Goal: Information Seeking & Learning: Learn about a topic

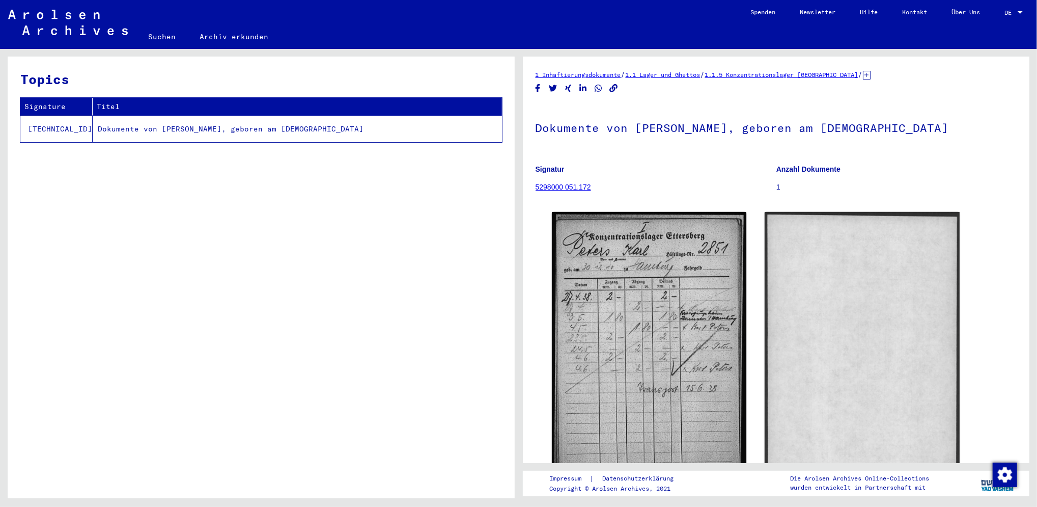
click at [264, 132] on td "Dokumente von [PERSON_NAME], geboren am [DEMOGRAPHIC_DATA]" at bounding box center [297, 129] width 409 height 26
click at [262, 131] on td "Dokumente von [PERSON_NAME], geboren am [DEMOGRAPHIC_DATA]" at bounding box center [297, 129] width 409 height 26
click at [577, 189] on link "5298000 051.172" at bounding box center [564, 187] width 56 height 8
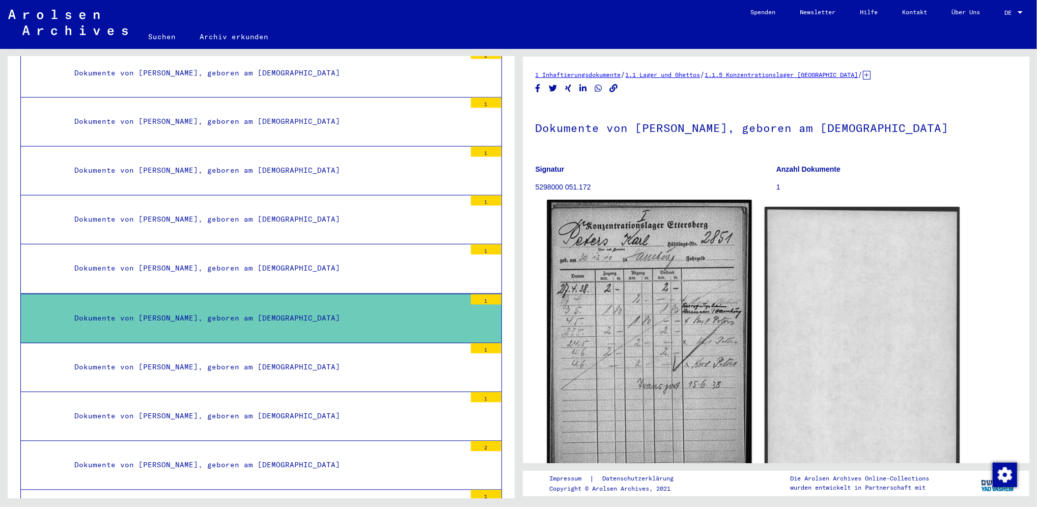
click at [681, 393] on img at bounding box center [649, 342] width 205 height 285
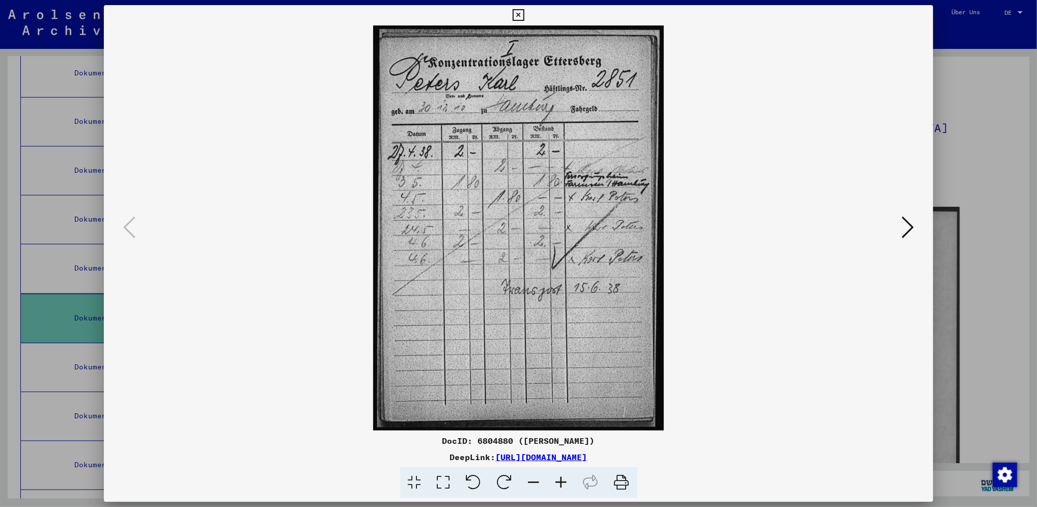
click at [917, 225] on div at bounding box center [519, 227] width 830 height 405
click at [906, 231] on icon at bounding box center [908, 227] width 12 height 24
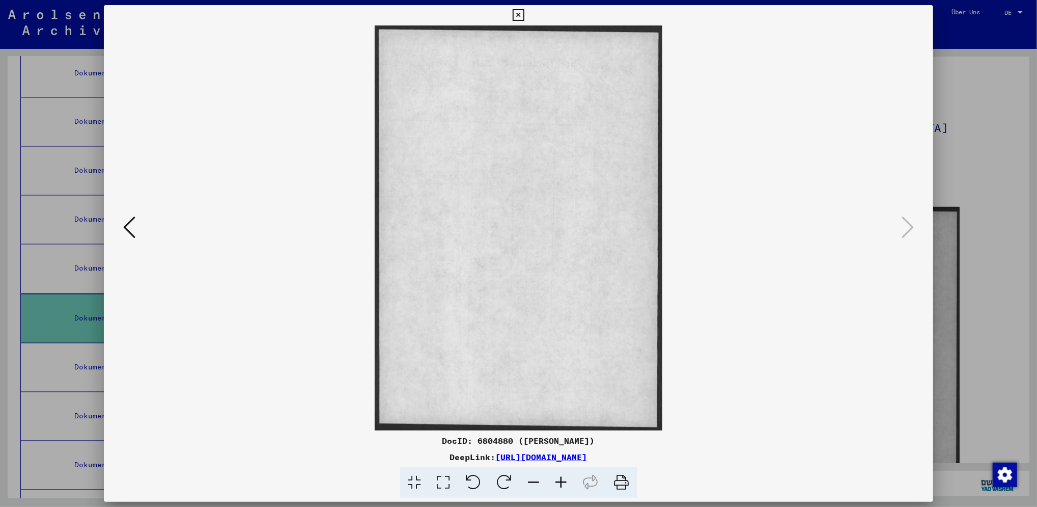
click at [517, 17] on icon at bounding box center [519, 15] width 12 height 12
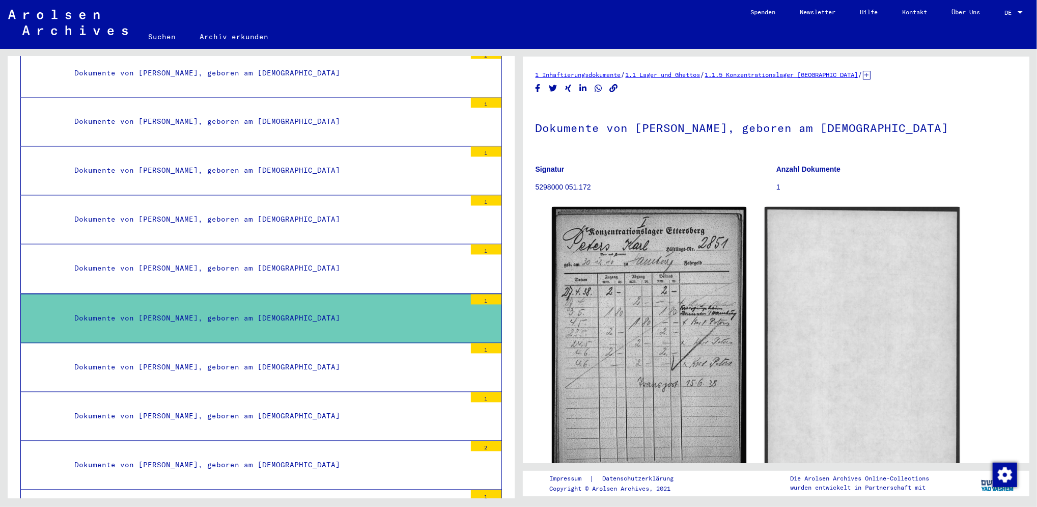
click at [303, 161] on div "Dokumente von [PERSON_NAME], geboren am [DEMOGRAPHIC_DATA]" at bounding box center [266, 171] width 399 height 20
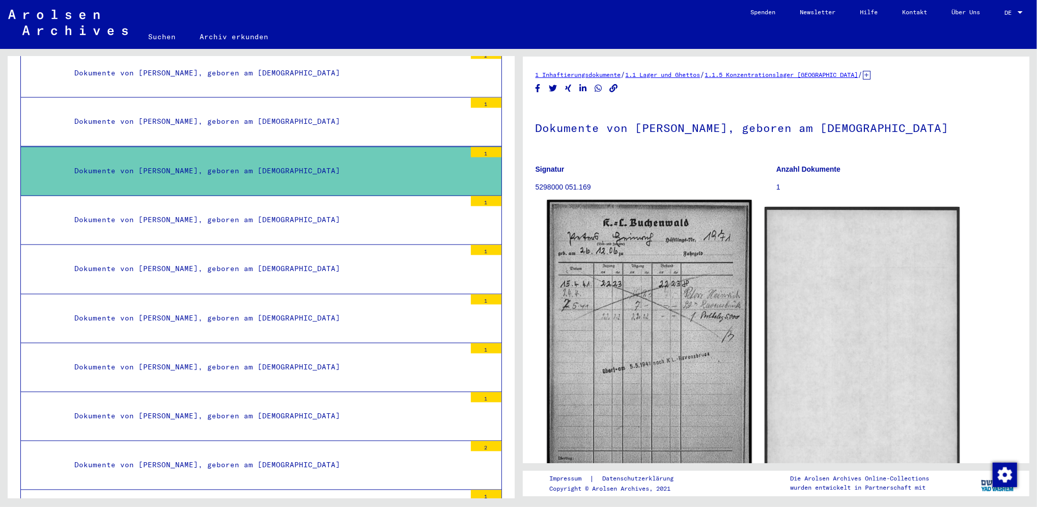
click at [585, 290] on img at bounding box center [649, 343] width 205 height 287
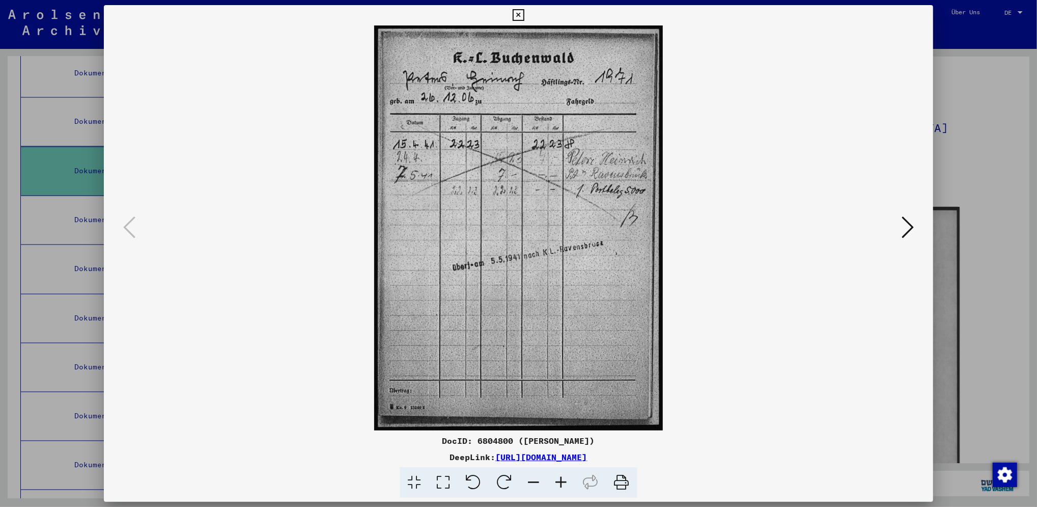
click at [584, 321] on img at bounding box center [519, 227] width 761 height 405
click at [714, 296] on img at bounding box center [519, 227] width 761 height 405
click at [515, 21] on button at bounding box center [519, 15] width 18 height 20
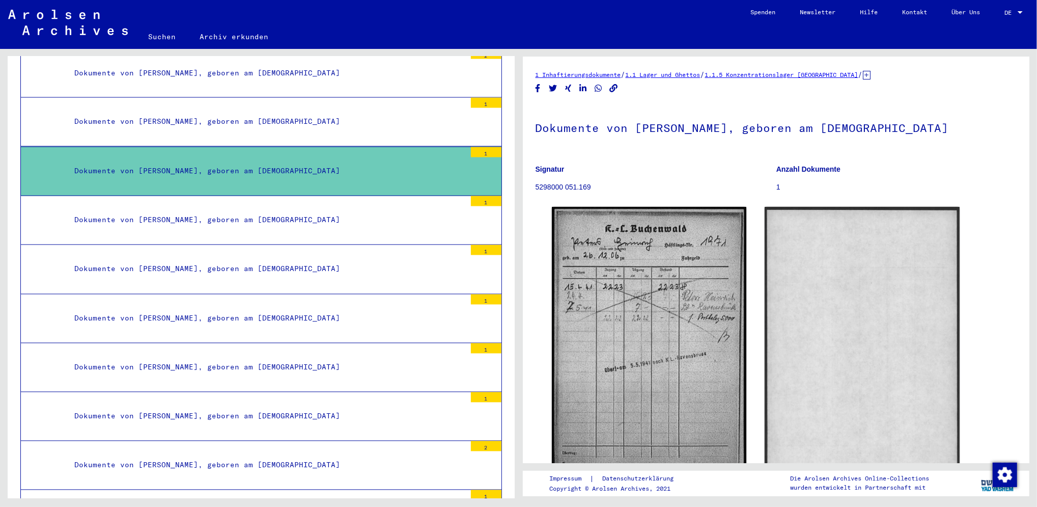
click at [361, 309] on div "Dokumente von [PERSON_NAME], geboren am [DEMOGRAPHIC_DATA]" at bounding box center [266, 319] width 399 height 20
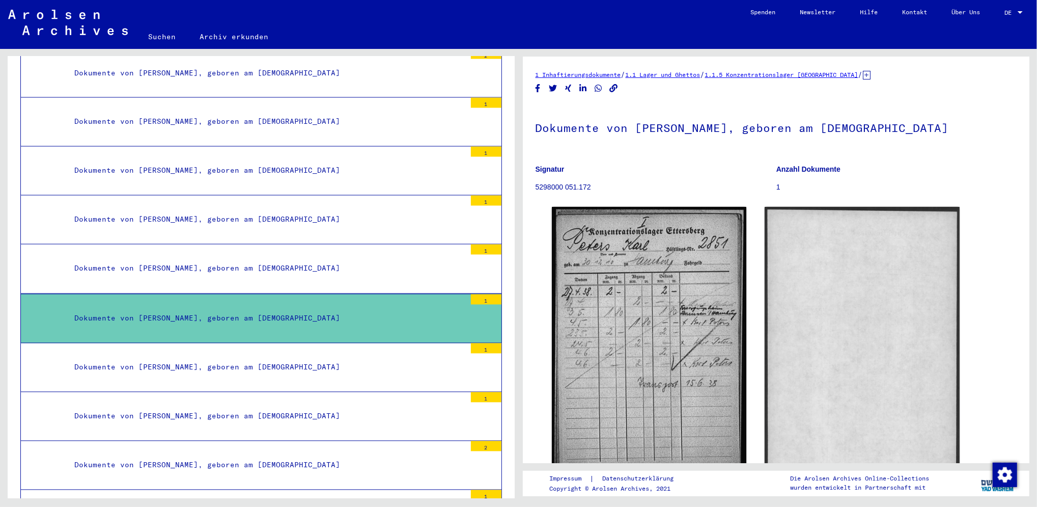
click at [352, 161] on div "Dokumente von [PERSON_NAME], geboren am [DEMOGRAPHIC_DATA]" at bounding box center [266, 171] width 399 height 20
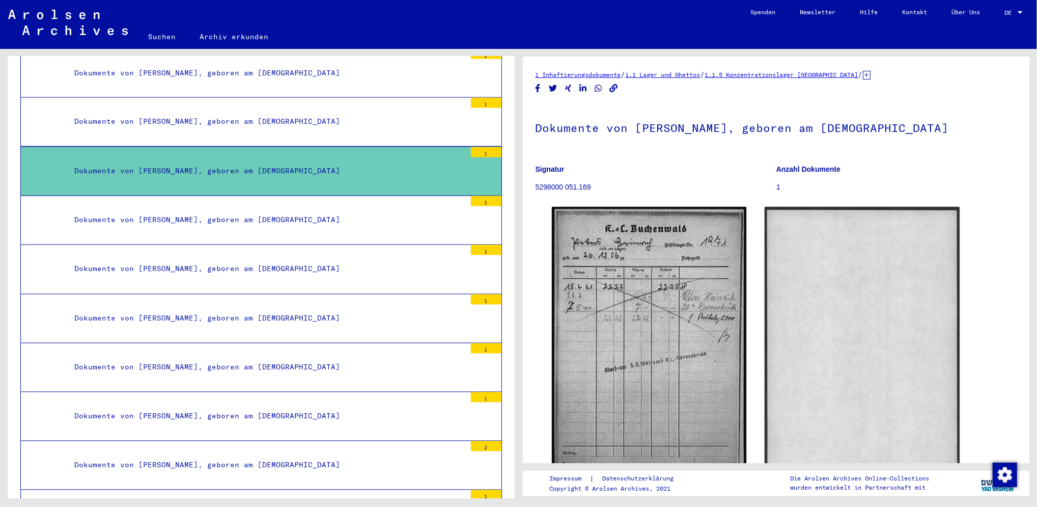
click at [328, 309] on div "Dokumente von [PERSON_NAME], geboren am [DEMOGRAPHIC_DATA]" at bounding box center [266, 319] width 399 height 20
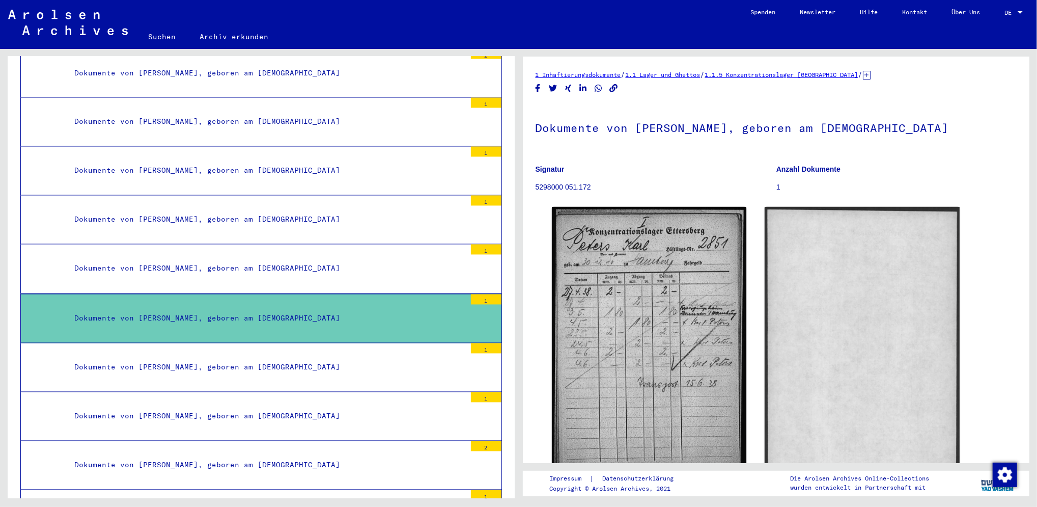
click at [316, 161] on div "Dokumente von [PERSON_NAME], geboren am [DEMOGRAPHIC_DATA]" at bounding box center [266, 171] width 399 height 20
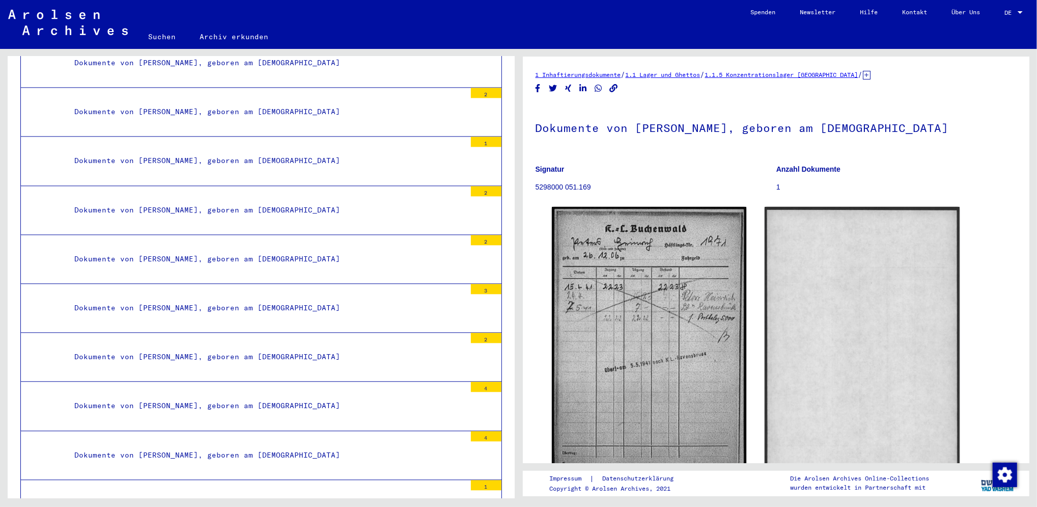
scroll to position [11207, 0]
click at [254, 297] on div "Dokumente von [PERSON_NAME], geboren am [DEMOGRAPHIC_DATA]" at bounding box center [266, 307] width 399 height 20
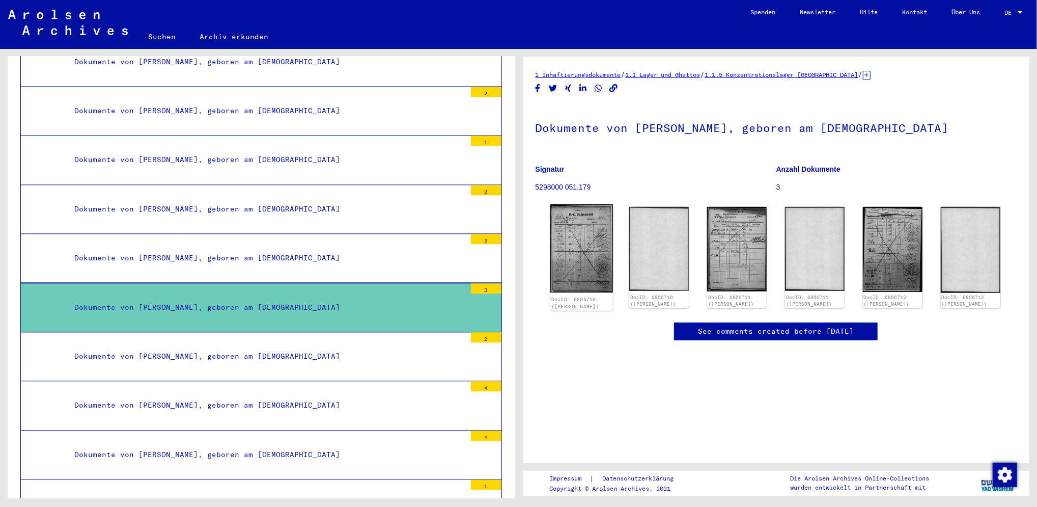
click at [584, 243] on img at bounding box center [581, 248] width 63 height 88
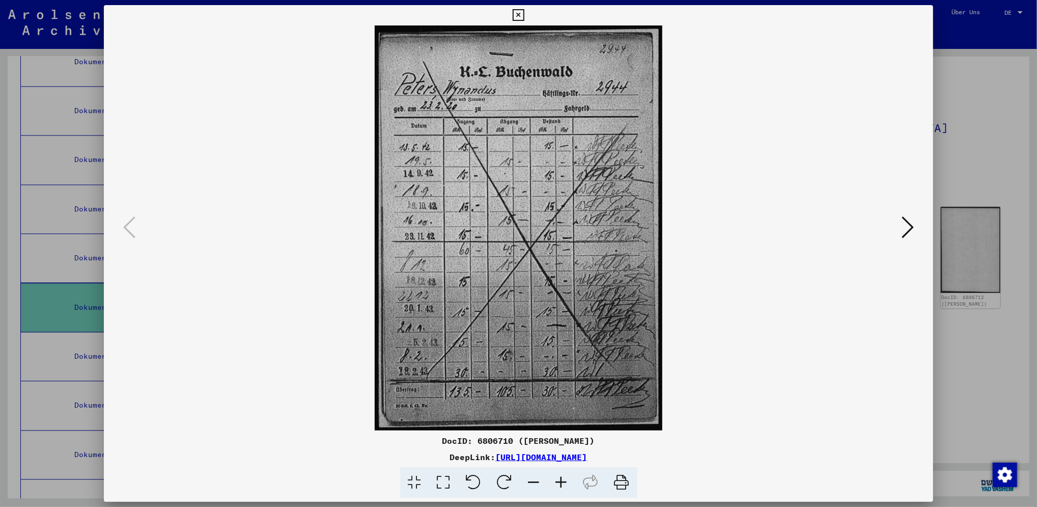
click at [902, 226] on icon at bounding box center [908, 227] width 12 height 24
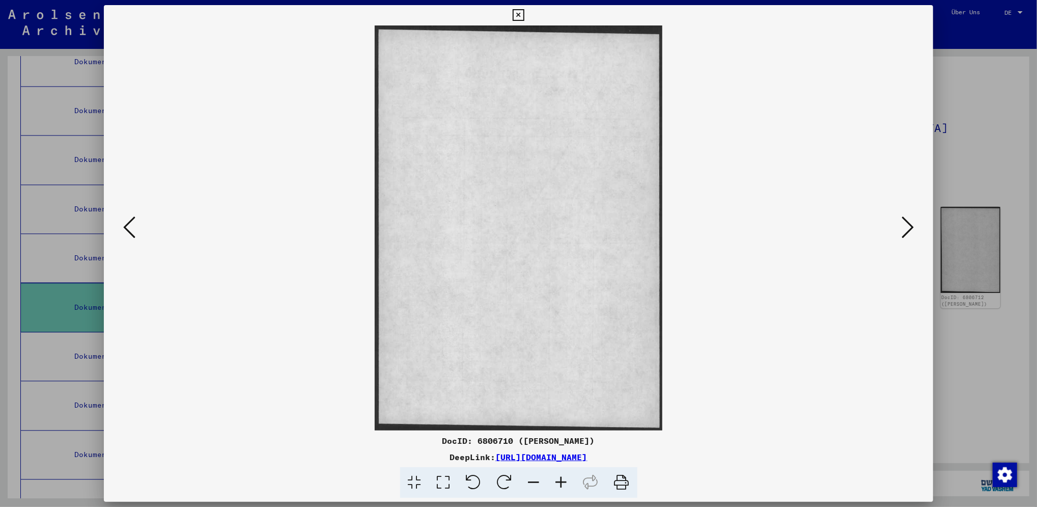
click at [902, 226] on icon at bounding box center [908, 227] width 12 height 24
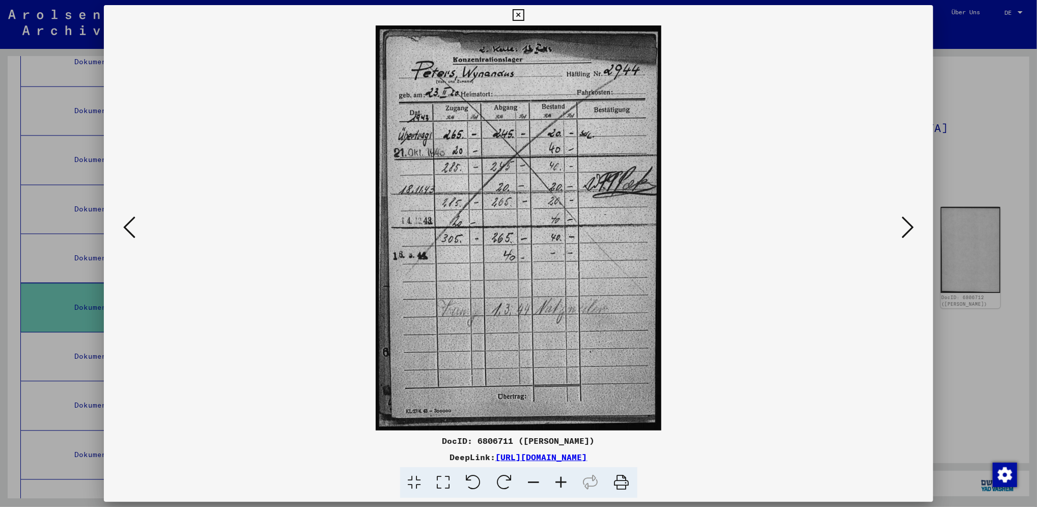
click at [907, 227] on icon at bounding box center [908, 227] width 12 height 24
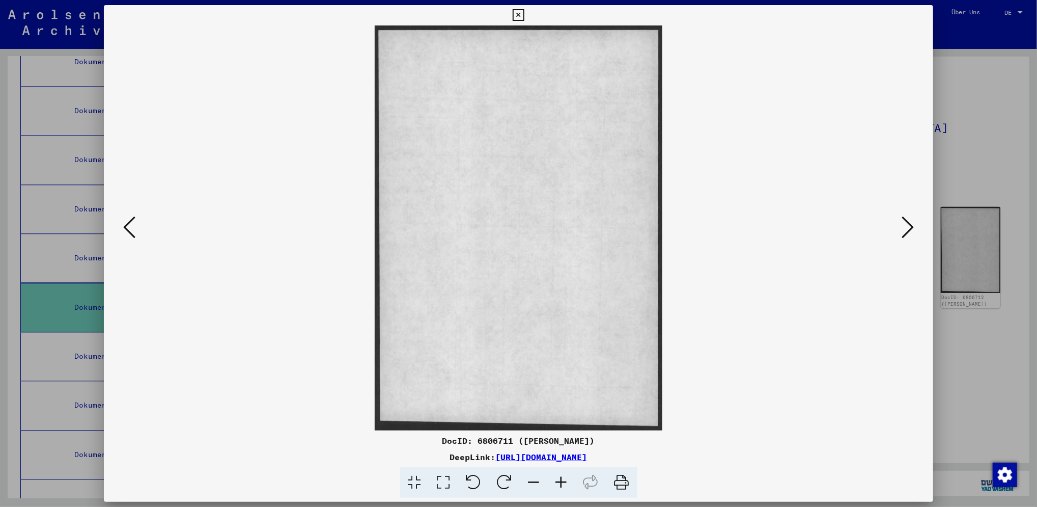
click at [907, 227] on icon at bounding box center [908, 227] width 12 height 24
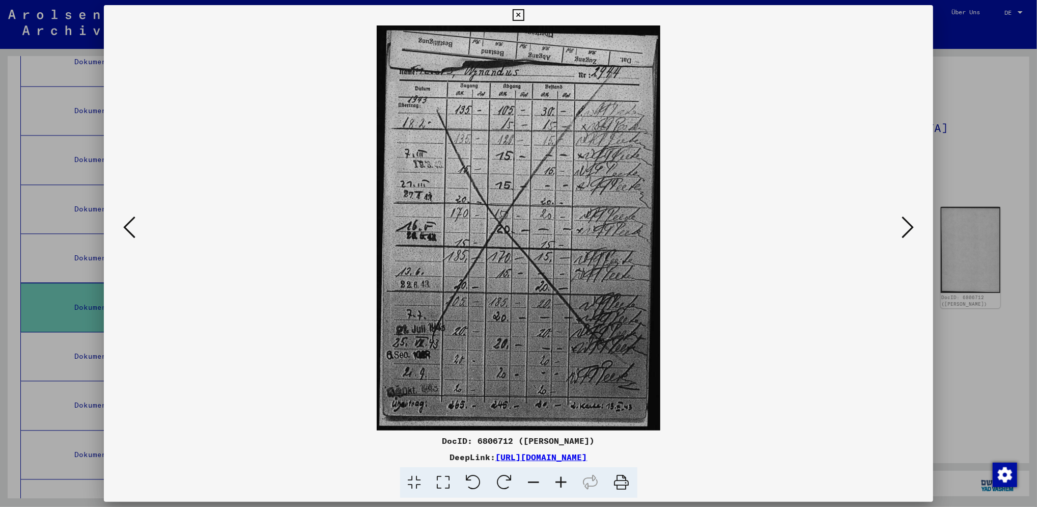
click at [907, 227] on icon at bounding box center [908, 227] width 12 height 24
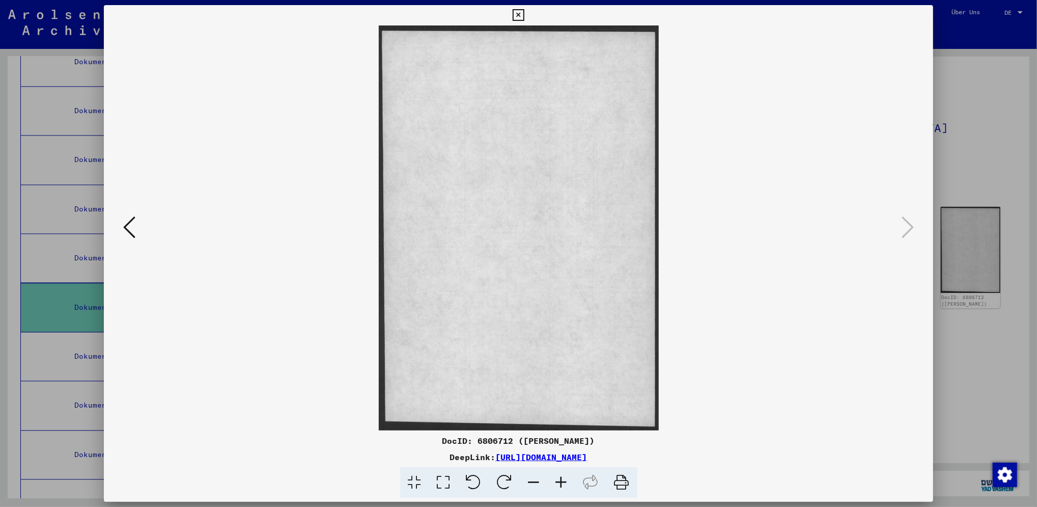
click at [523, 10] on icon at bounding box center [519, 15] width 12 height 12
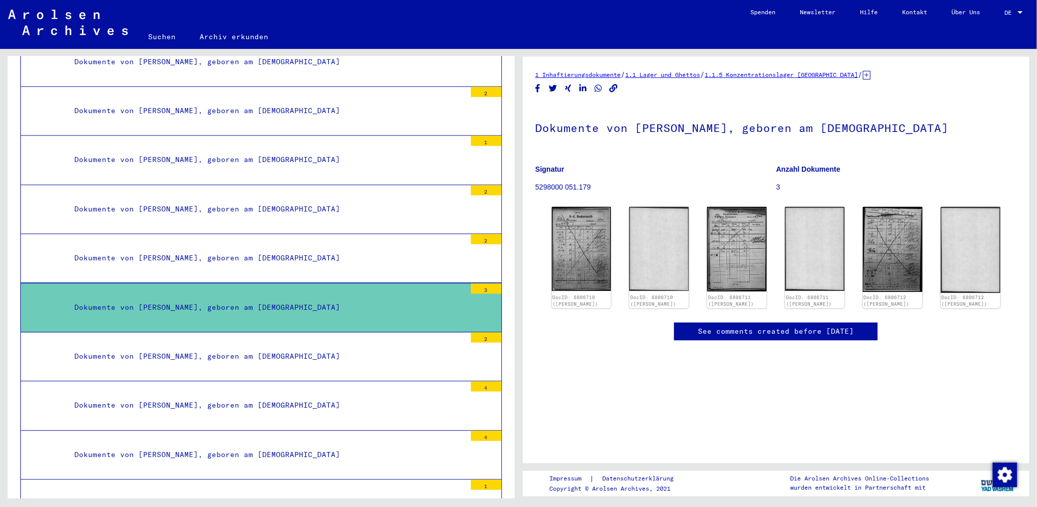
click at [421, 234] on mat-tree-node "Dokumente von [PERSON_NAME], geboren am [DEMOGRAPHIC_DATA] 2" at bounding box center [261, 258] width 482 height 49
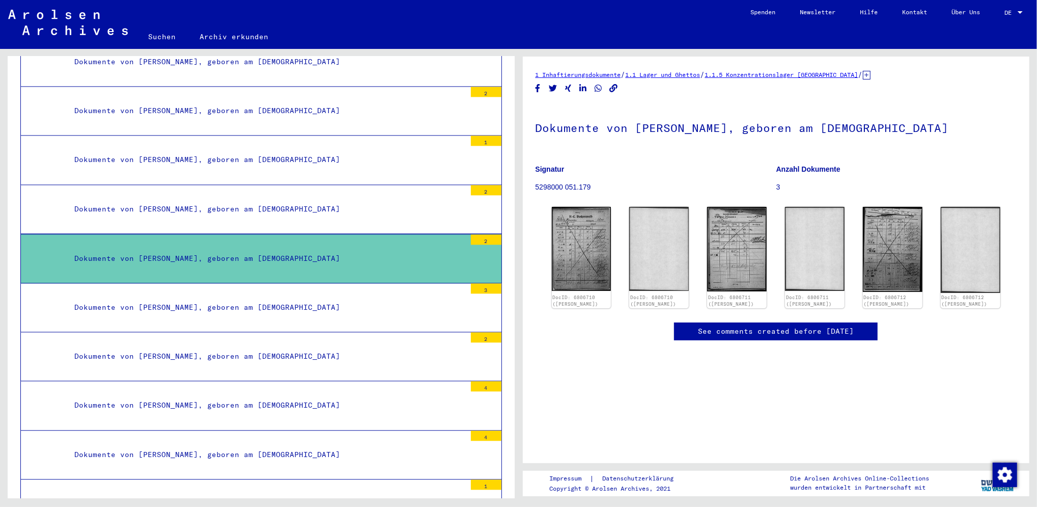
click at [343, 248] on div "Dokumente von [PERSON_NAME], geboren am [DEMOGRAPHIC_DATA]" at bounding box center [266, 258] width 399 height 20
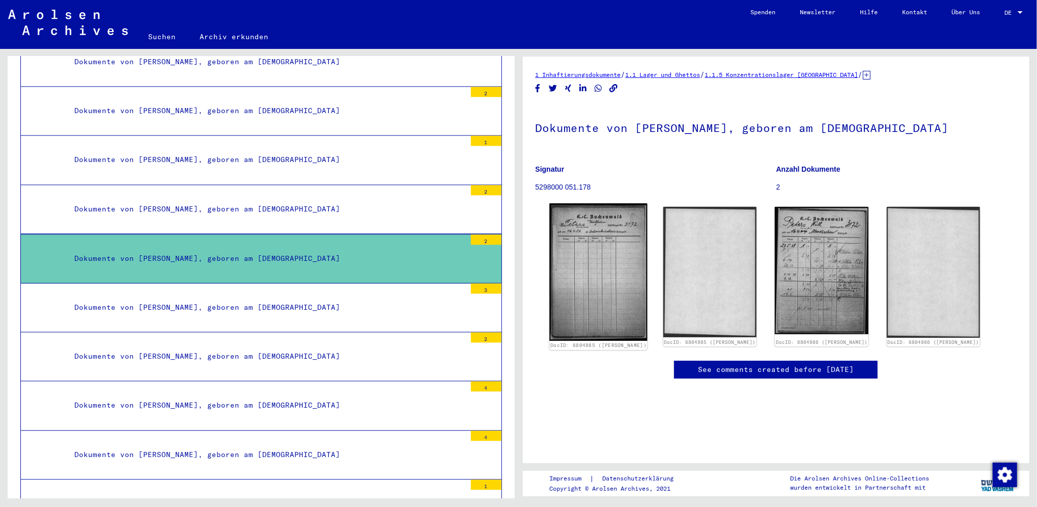
click at [585, 275] on img at bounding box center [598, 271] width 98 height 137
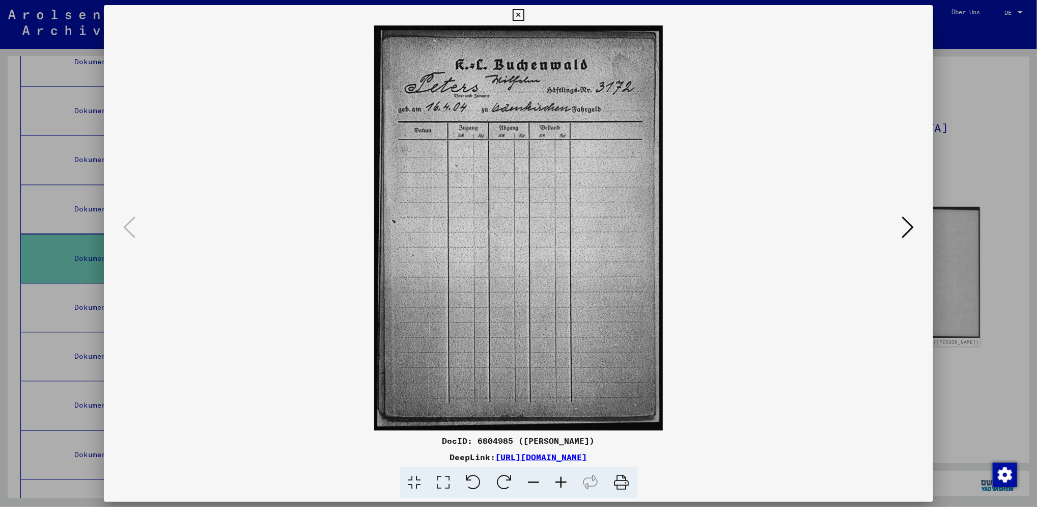
click at [906, 223] on icon at bounding box center [908, 227] width 12 height 24
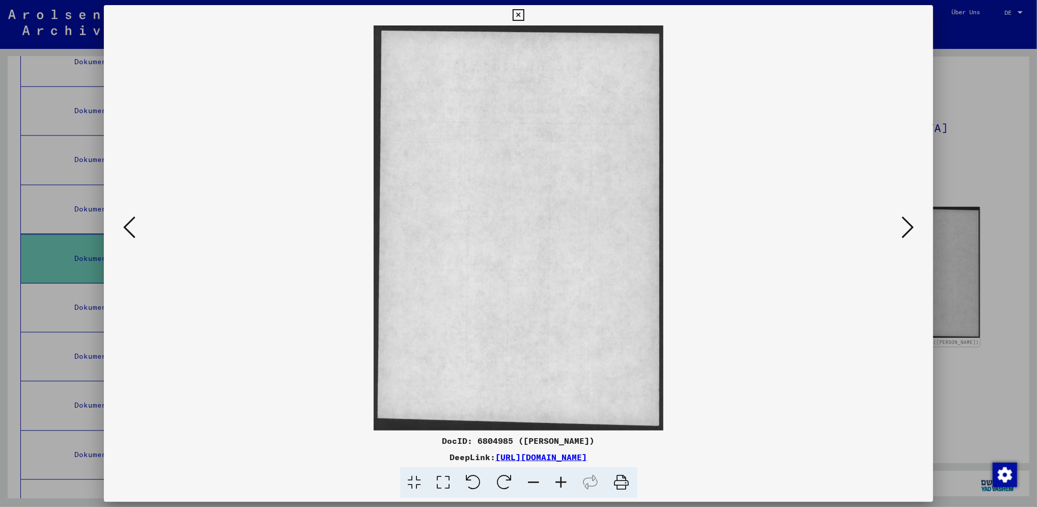
click at [906, 223] on icon at bounding box center [908, 227] width 12 height 24
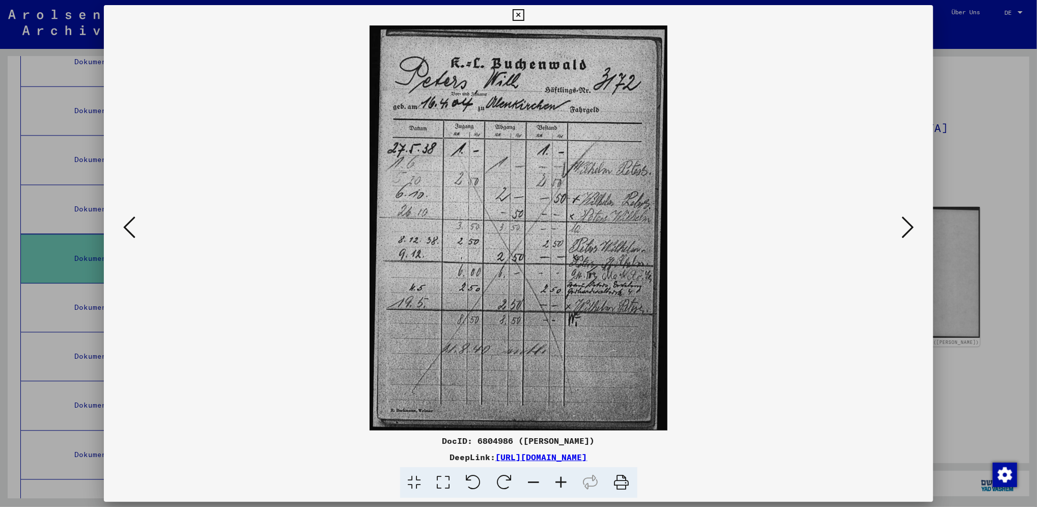
click at [906, 223] on icon at bounding box center [908, 227] width 12 height 24
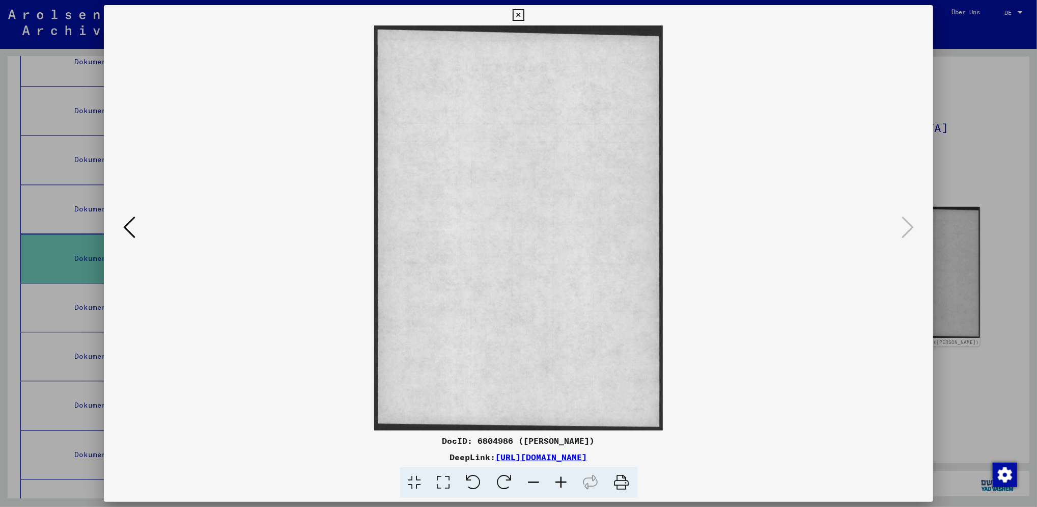
click at [520, 13] on icon at bounding box center [519, 15] width 12 height 12
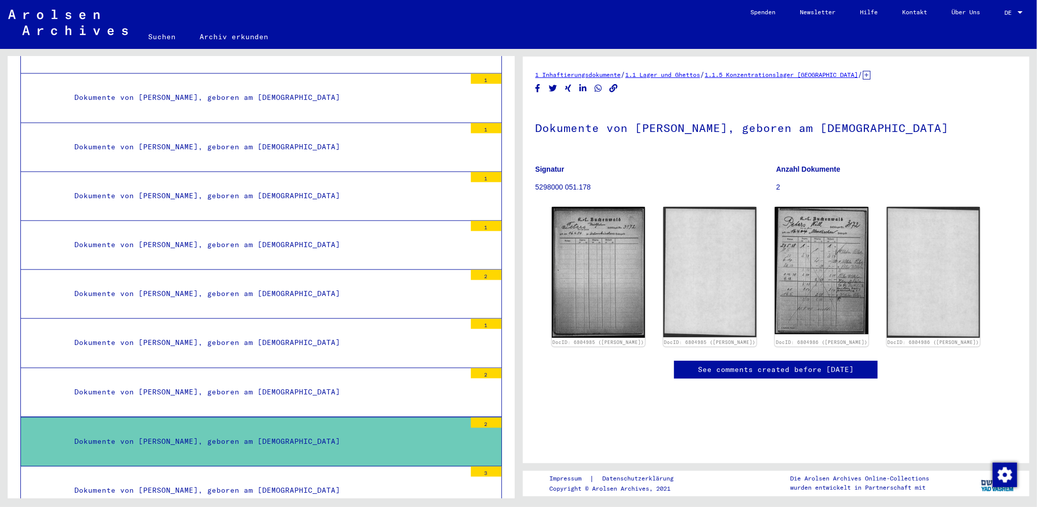
scroll to position [11021, 0]
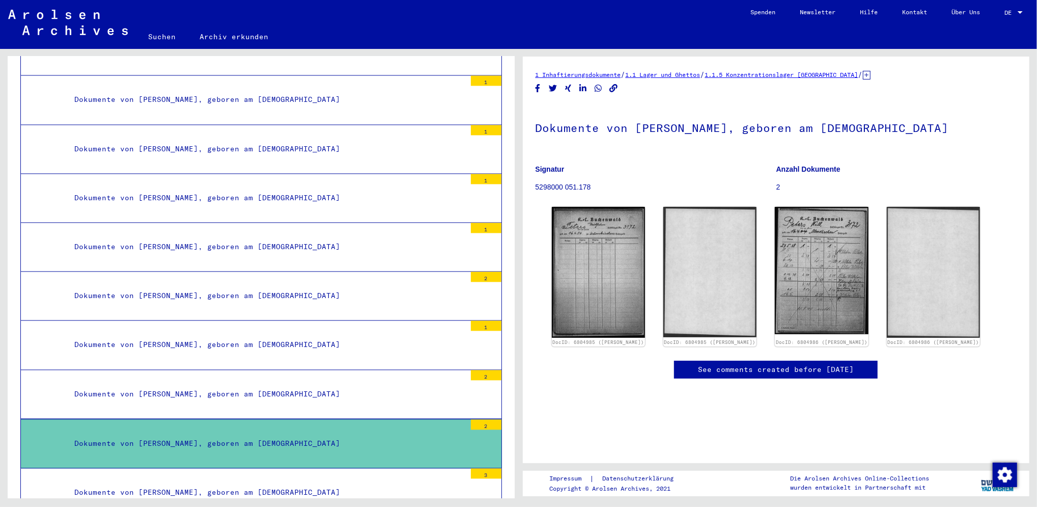
click at [274, 188] on div "Dokumente von [PERSON_NAME], geboren am [DEMOGRAPHIC_DATA]" at bounding box center [266, 198] width 399 height 20
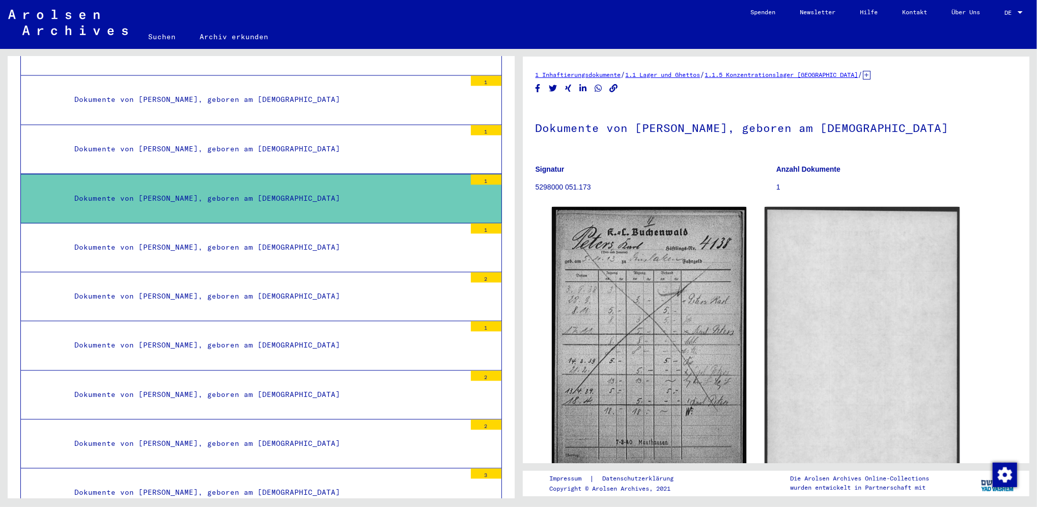
click at [336, 139] on div "Dokumente von [PERSON_NAME], geboren am [DEMOGRAPHIC_DATA]" at bounding box center [266, 149] width 399 height 20
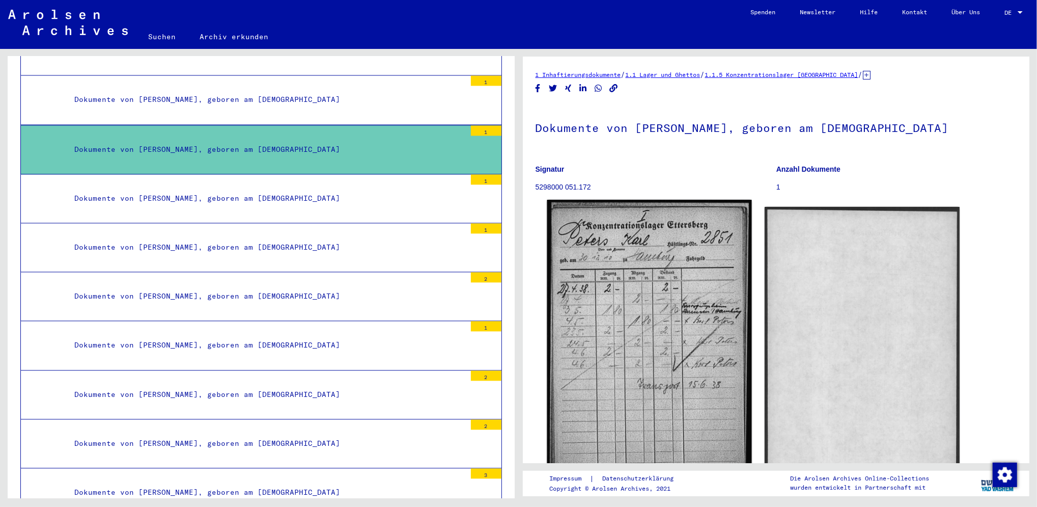
click at [649, 316] on img at bounding box center [649, 342] width 205 height 285
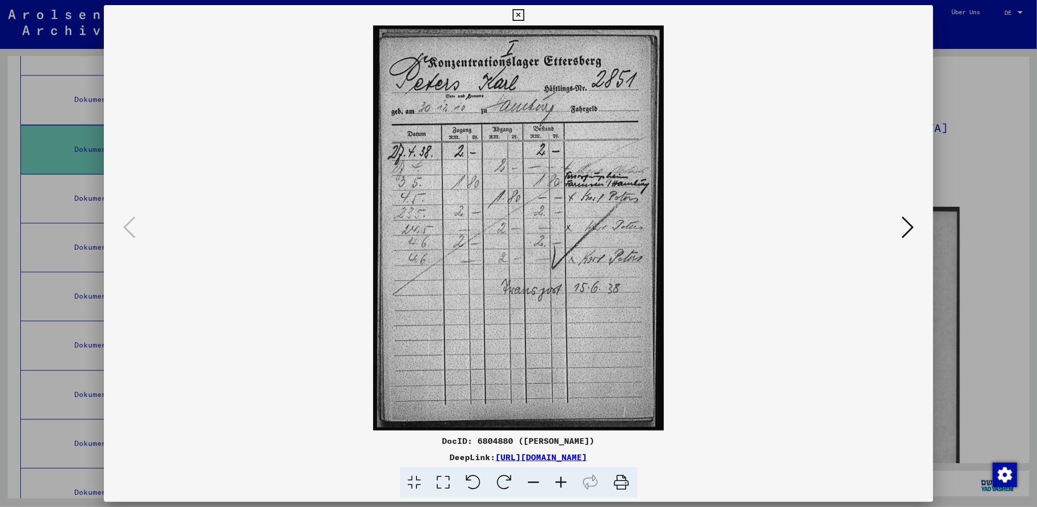
click at [906, 229] on icon at bounding box center [908, 227] width 12 height 24
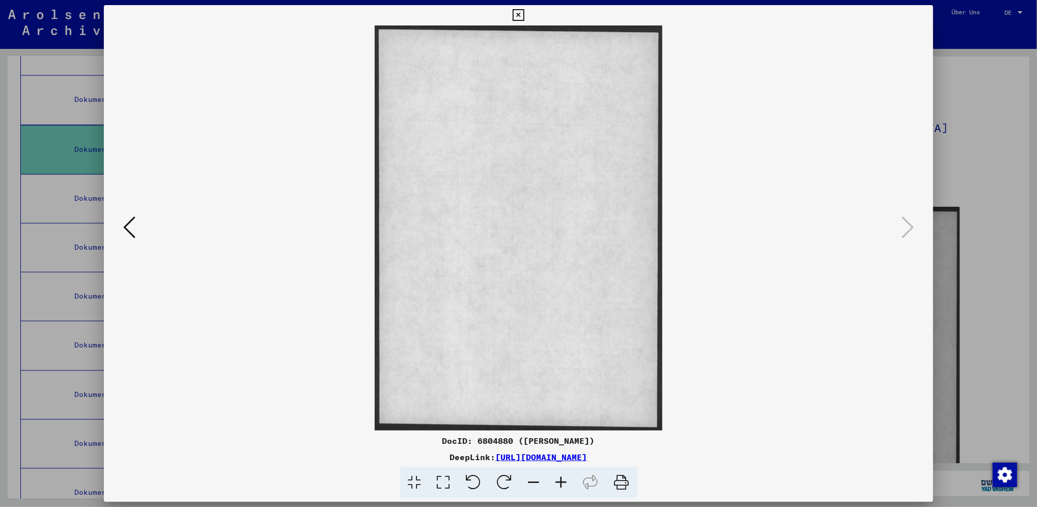
click at [521, 18] on icon at bounding box center [519, 15] width 12 height 12
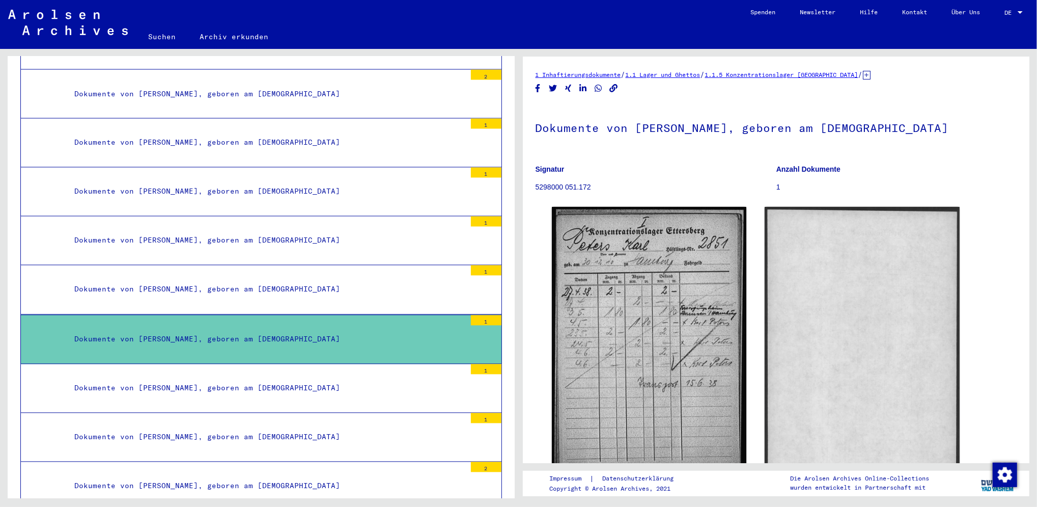
scroll to position [10804, 0]
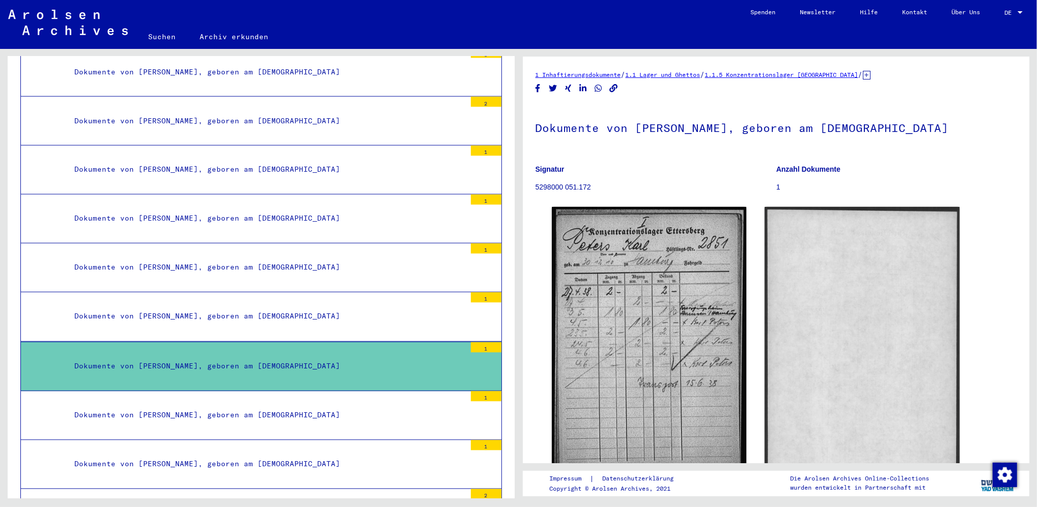
click at [268, 243] on mat-tree-node "Dokumente von [PERSON_NAME], geboren am [DEMOGRAPHIC_DATA] 1" at bounding box center [261, 267] width 482 height 49
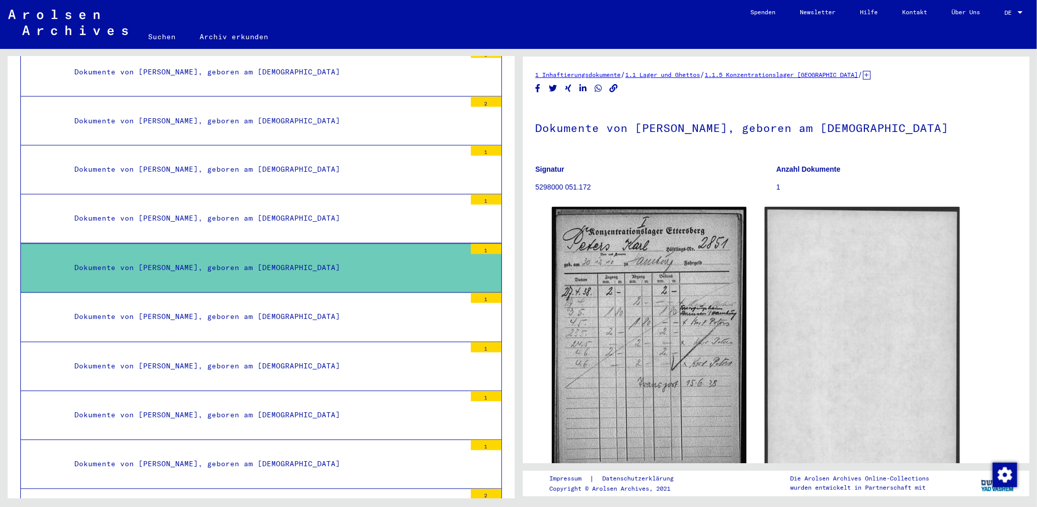
click at [282, 258] on div "Dokumente von [PERSON_NAME], geboren am [DEMOGRAPHIC_DATA]" at bounding box center [266, 268] width 399 height 20
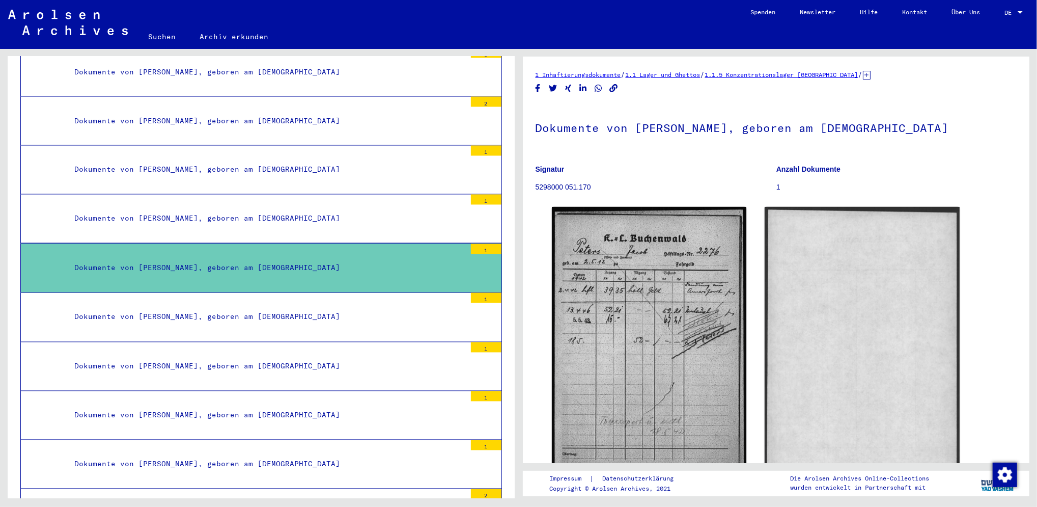
click at [327, 195] on mat-tree-node "Dokumente von [PERSON_NAME], geboren am [DEMOGRAPHIC_DATA] 1" at bounding box center [261, 219] width 482 height 49
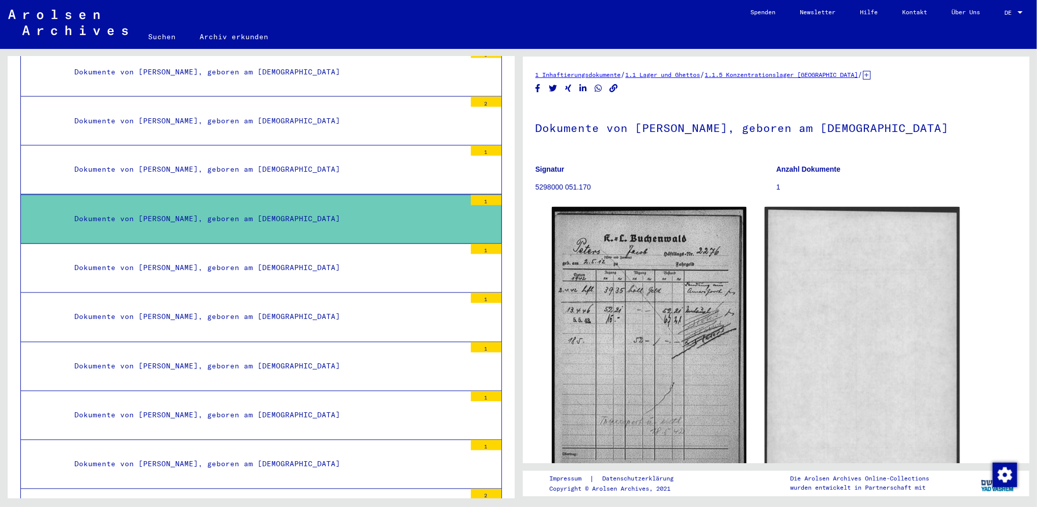
click at [295, 209] on div "Dokumente von [PERSON_NAME], geboren am [DEMOGRAPHIC_DATA]" at bounding box center [266, 219] width 399 height 20
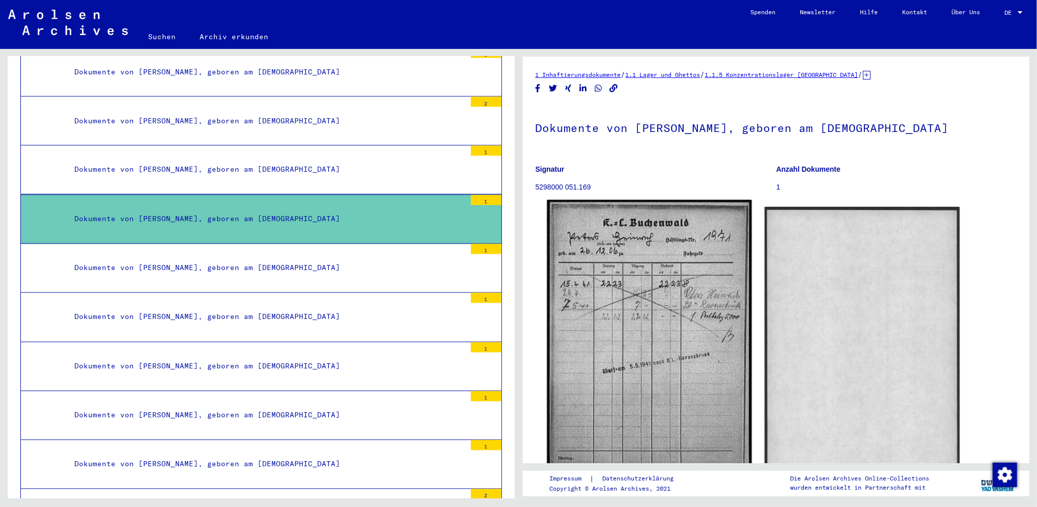
click at [577, 301] on img at bounding box center [649, 343] width 205 height 287
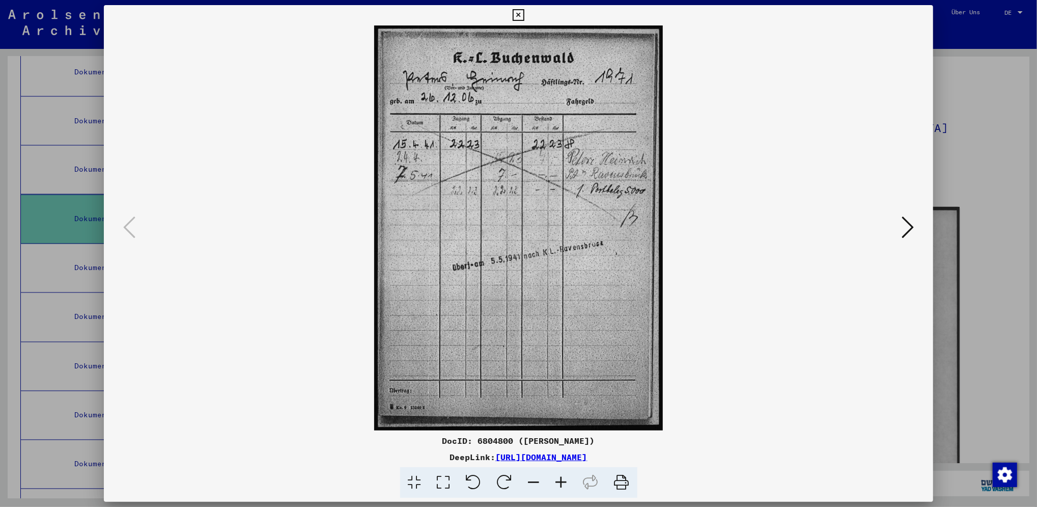
click at [517, 14] on icon at bounding box center [519, 15] width 12 height 12
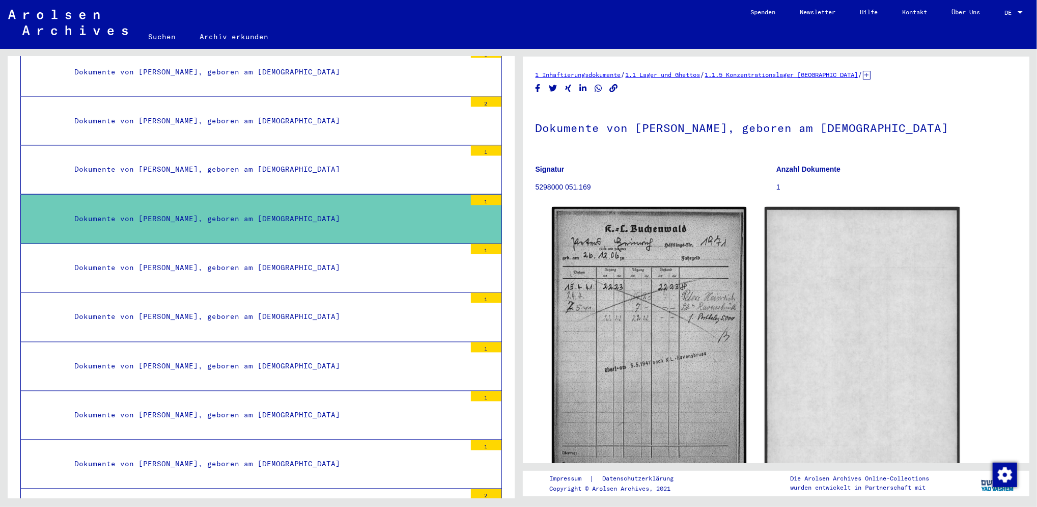
click at [328, 146] on mat-tree-node "Dokumente von [PERSON_NAME], geboren am [DEMOGRAPHIC_DATA] 1" at bounding box center [261, 170] width 482 height 49
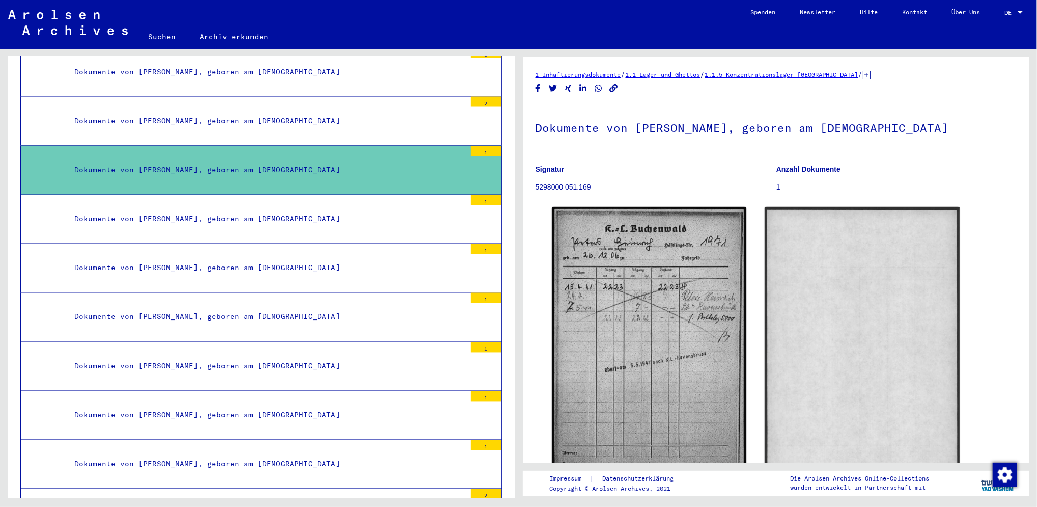
click at [294, 146] on mat-tree-node "Dokumente von [PERSON_NAME], geboren am [DEMOGRAPHIC_DATA] 1" at bounding box center [261, 170] width 482 height 49
click at [290, 160] on div "Dokumente von [PERSON_NAME], geboren am [DEMOGRAPHIC_DATA]" at bounding box center [266, 170] width 399 height 20
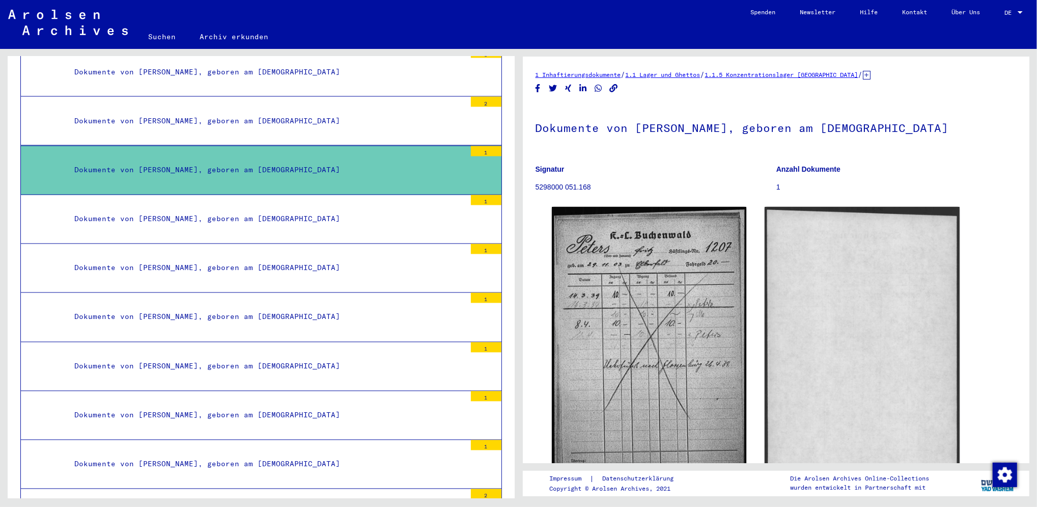
click at [289, 111] on div "Dokumente von [PERSON_NAME], geboren am [DEMOGRAPHIC_DATA]" at bounding box center [266, 121] width 399 height 20
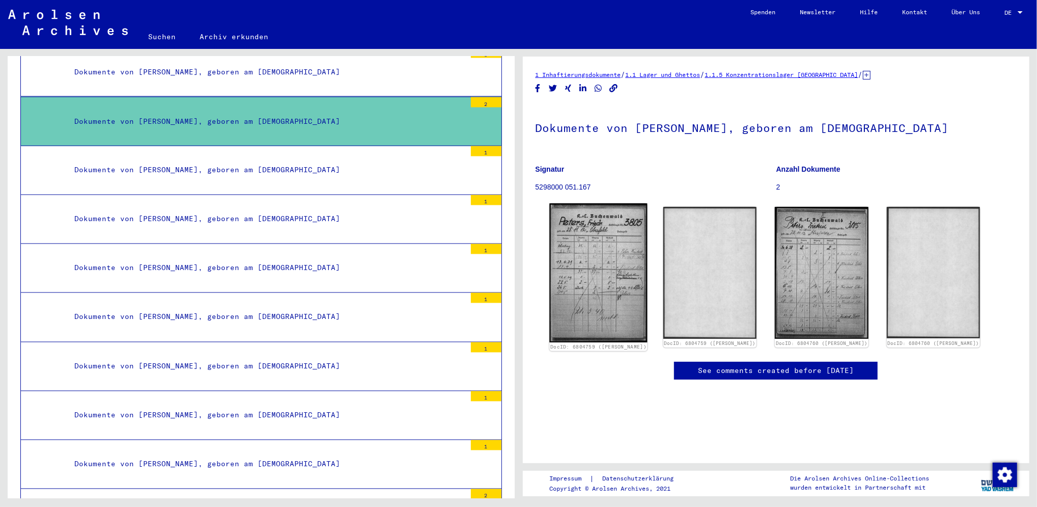
click at [571, 245] on img at bounding box center [598, 272] width 98 height 139
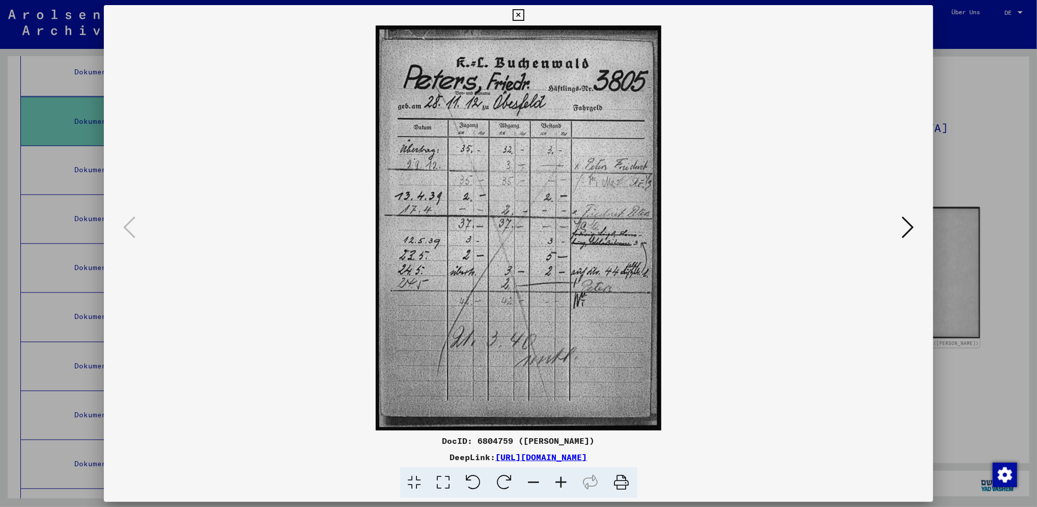
click at [518, 15] on icon at bounding box center [519, 15] width 12 height 12
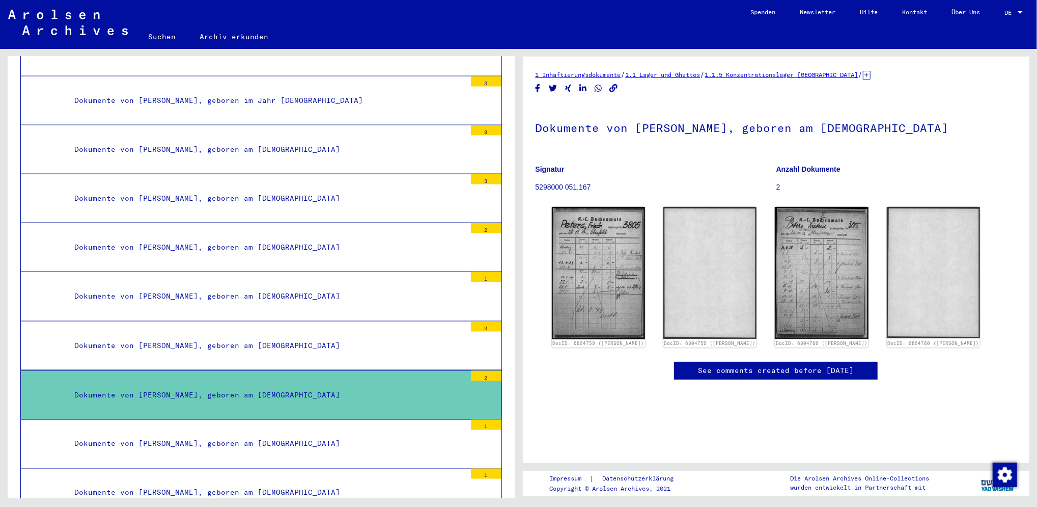
scroll to position [10529, 0]
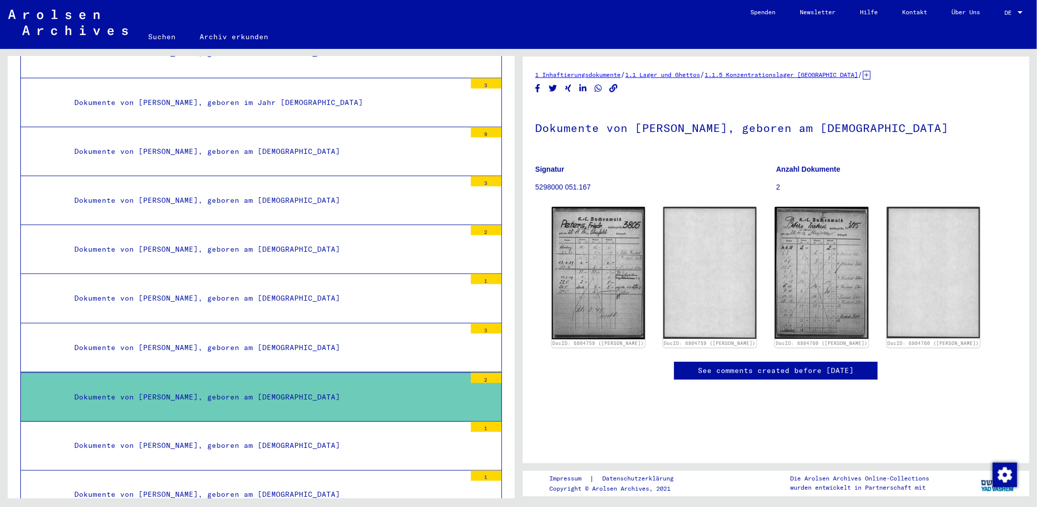
click at [276, 239] on div "Dokumente von [PERSON_NAME], geboren am [DEMOGRAPHIC_DATA]" at bounding box center [266, 249] width 399 height 20
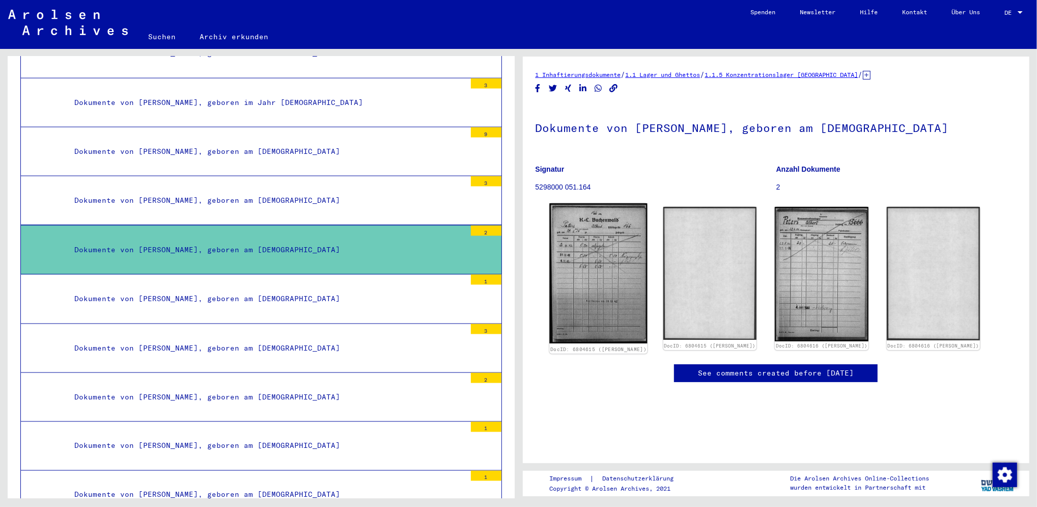
click at [574, 275] on img at bounding box center [598, 273] width 98 height 140
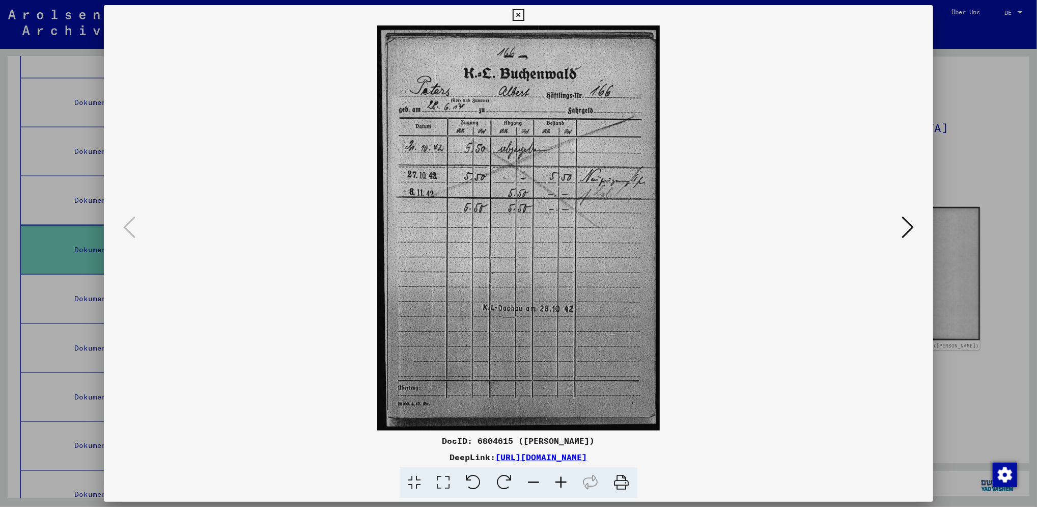
click at [519, 14] on icon at bounding box center [519, 15] width 12 height 12
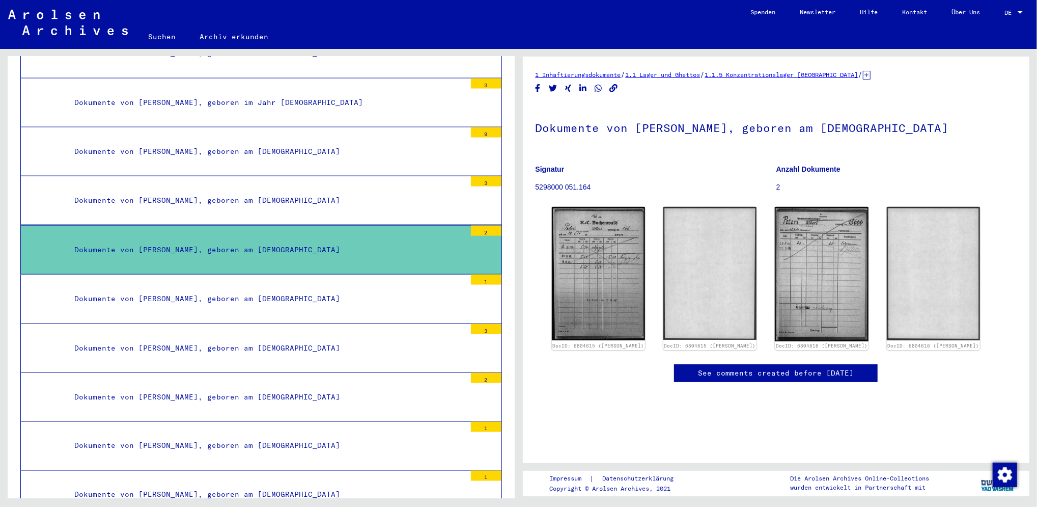
click at [290, 274] on mat-tree-node "Dokumente von [PERSON_NAME], geboren am [DEMOGRAPHIC_DATA] 1" at bounding box center [261, 298] width 482 height 49
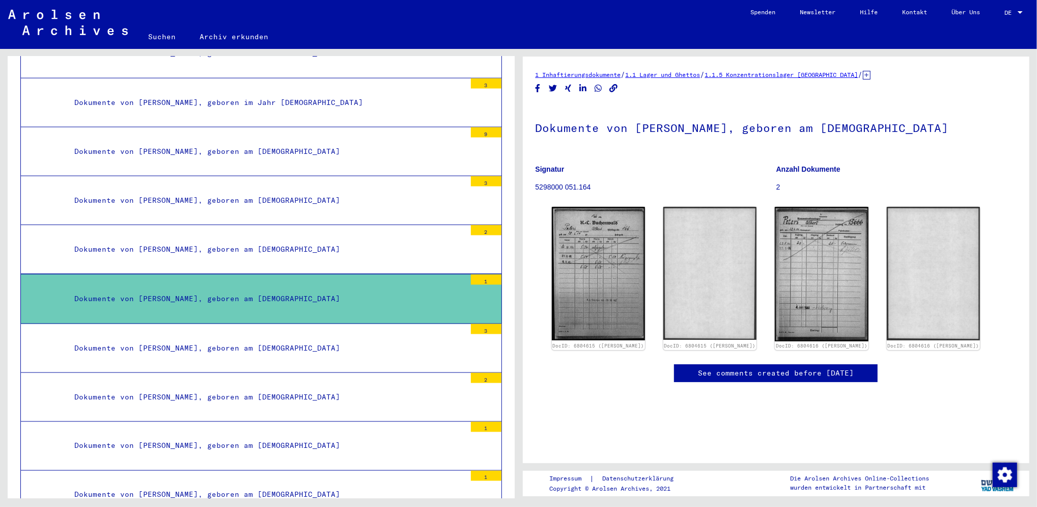
click at [291, 289] on div "Dokumente von [PERSON_NAME], geboren am [DEMOGRAPHIC_DATA]" at bounding box center [266, 299] width 399 height 20
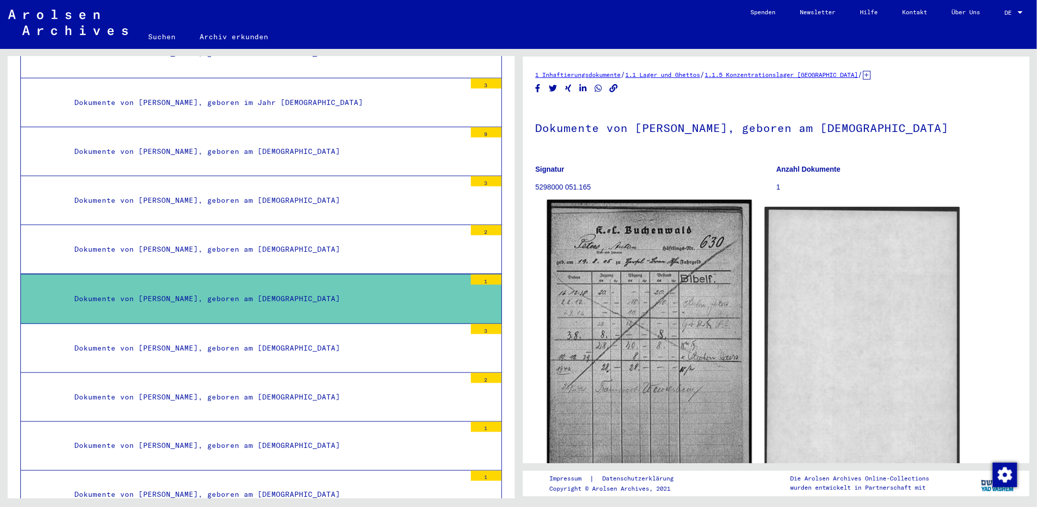
click at [613, 291] on img at bounding box center [649, 346] width 205 height 293
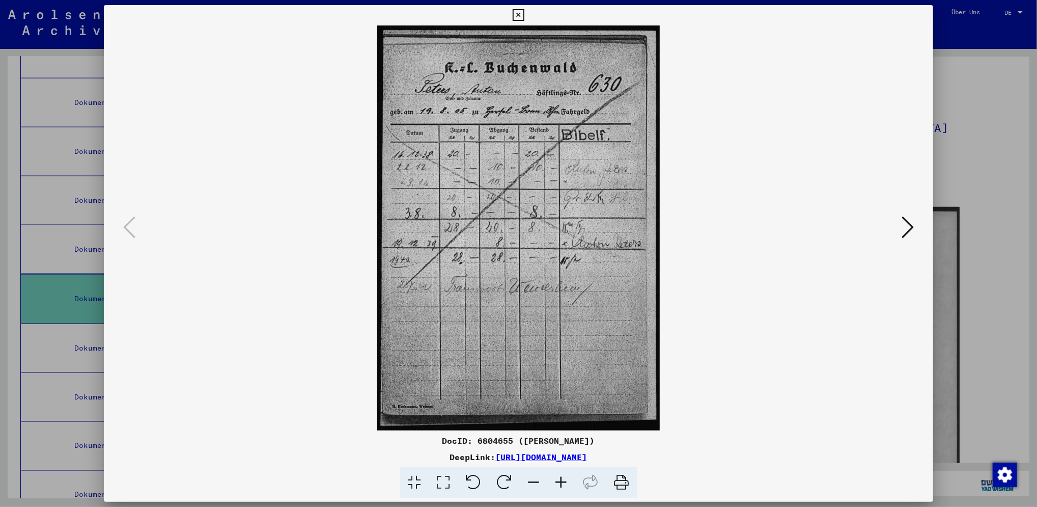
click at [515, 14] on icon at bounding box center [519, 15] width 12 height 12
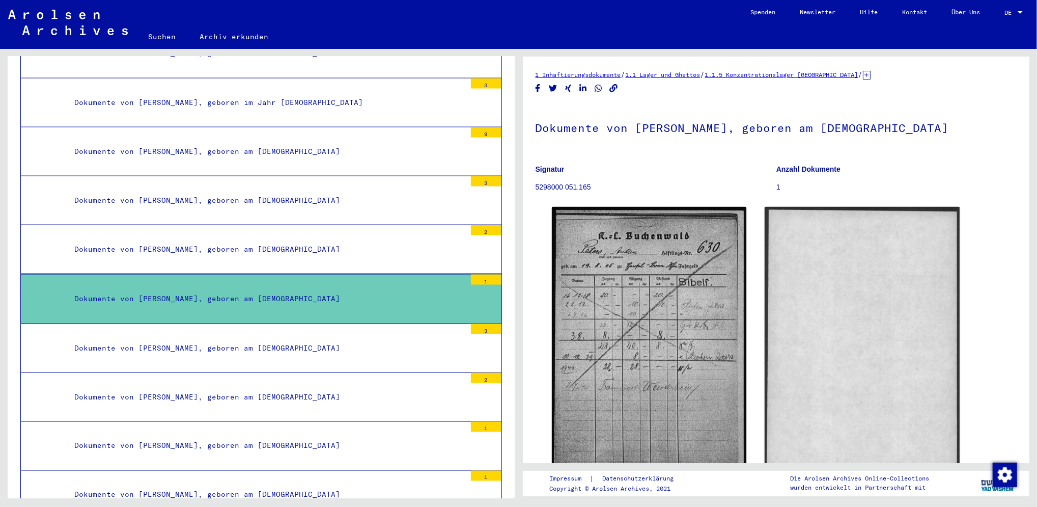
click at [326, 338] on div "Dokumente von [PERSON_NAME], geboren am [DEMOGRAPHIC_DATA]" at bounding box center [266, 348] width 399 height 20
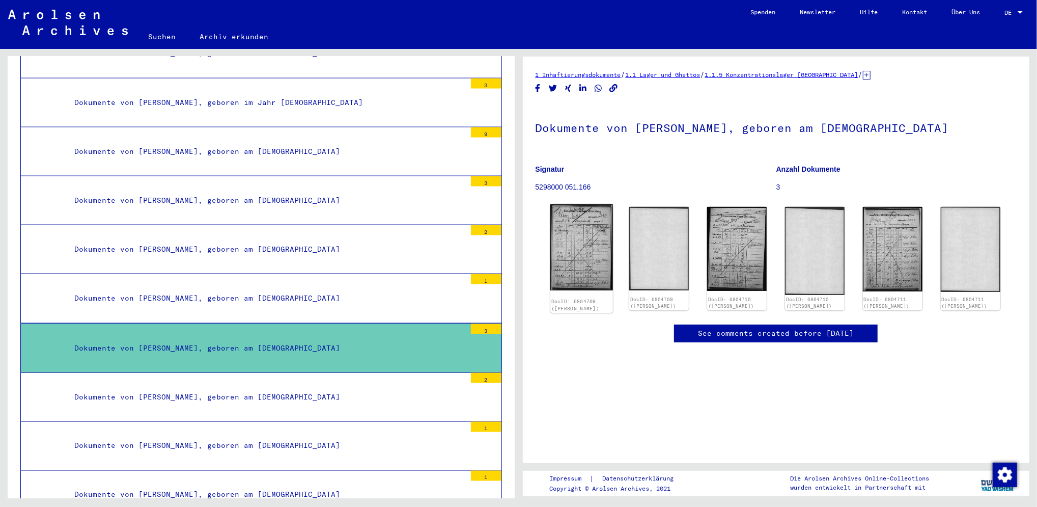
click at [569, 257] on img at bounding box center [581, 247] width 63 height 86
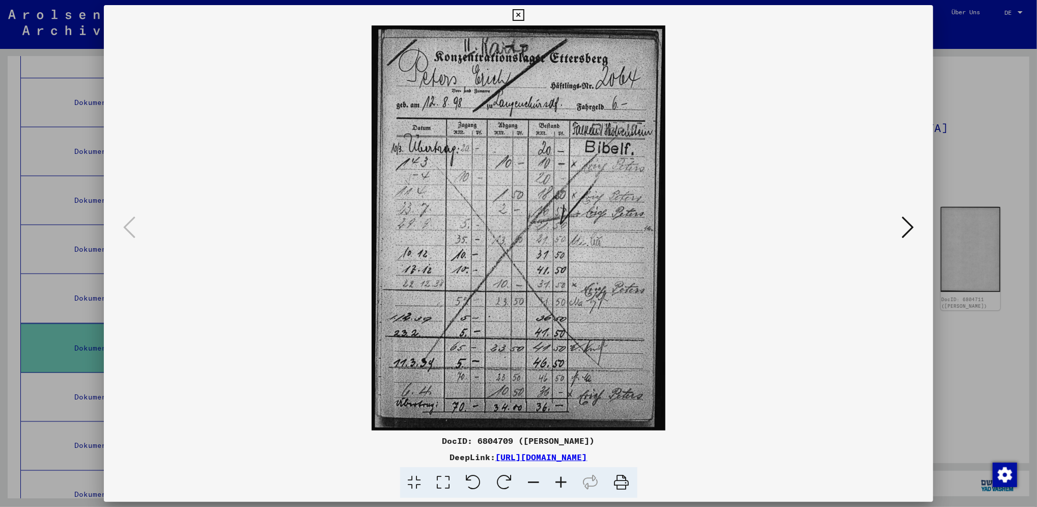
click at [515, 21] on button at bounding box center [519, 15] width 18 height 20
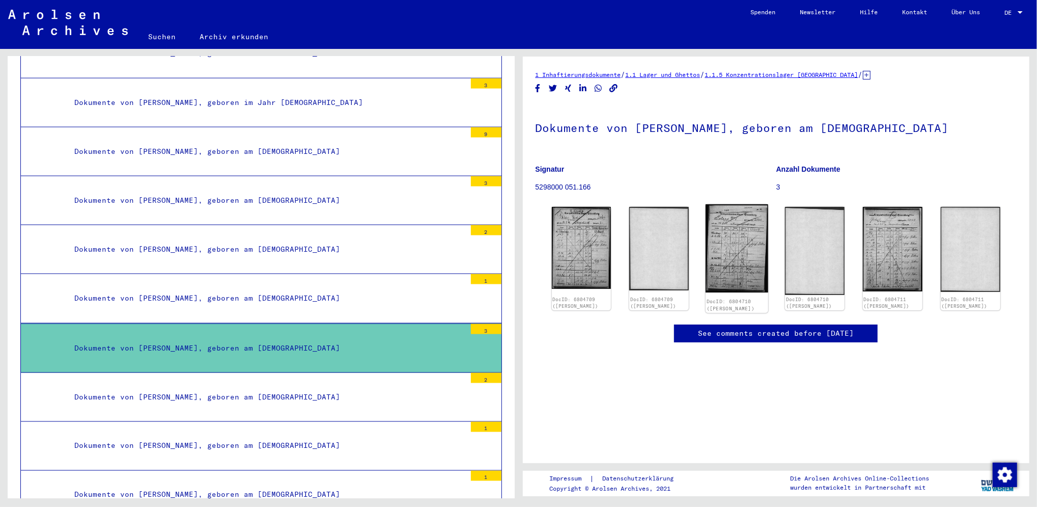
click at [746, 267] on img at bounding box center [737, 248] width 63 height 88
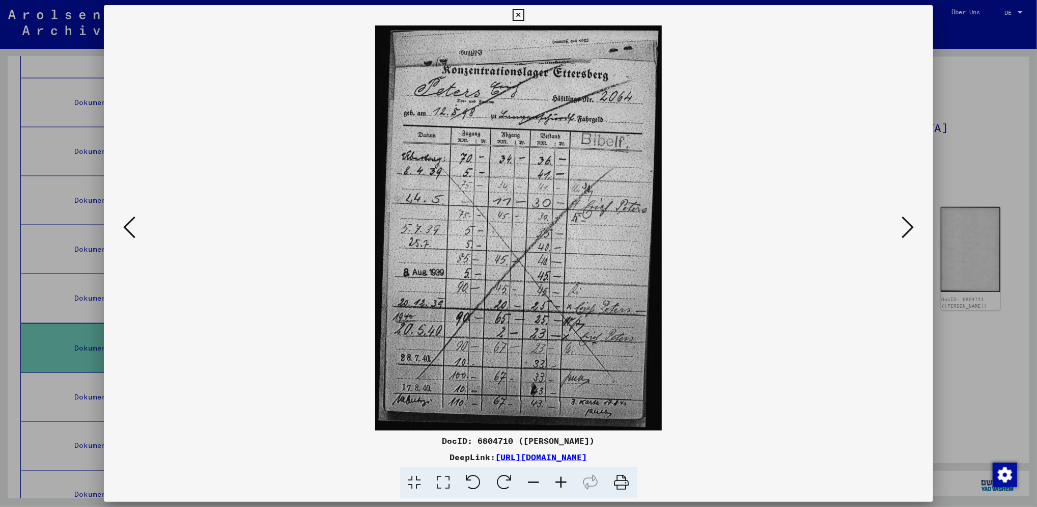
click at [521, 13] on icon at bounding box center [519, 15] width 12 height 12
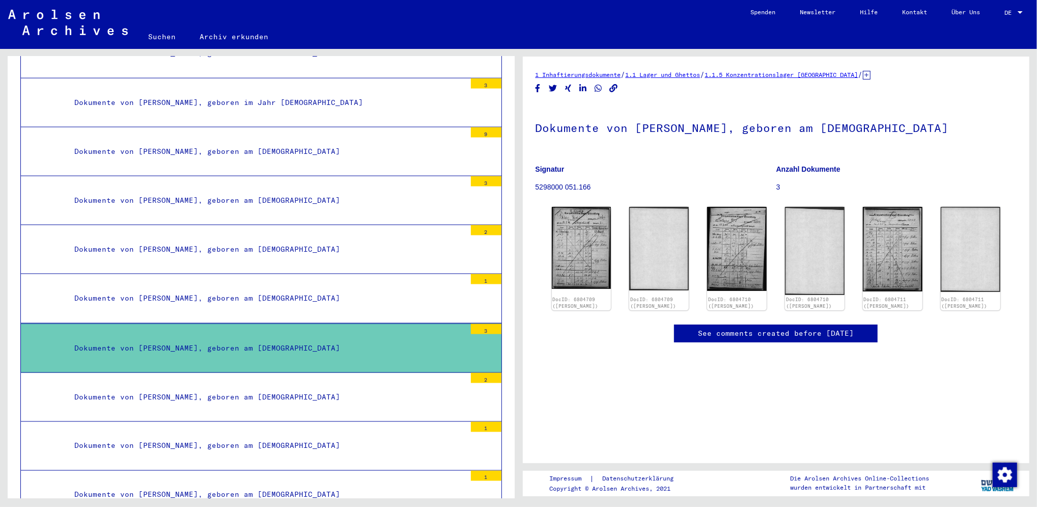
click at [259, 373] on mat-tree-node "Dokumente von [PERSON_NAME], geboren am [DEMOGRAPHIC_DATA] 2" at bounding box center [261, 397] width 482 height 49
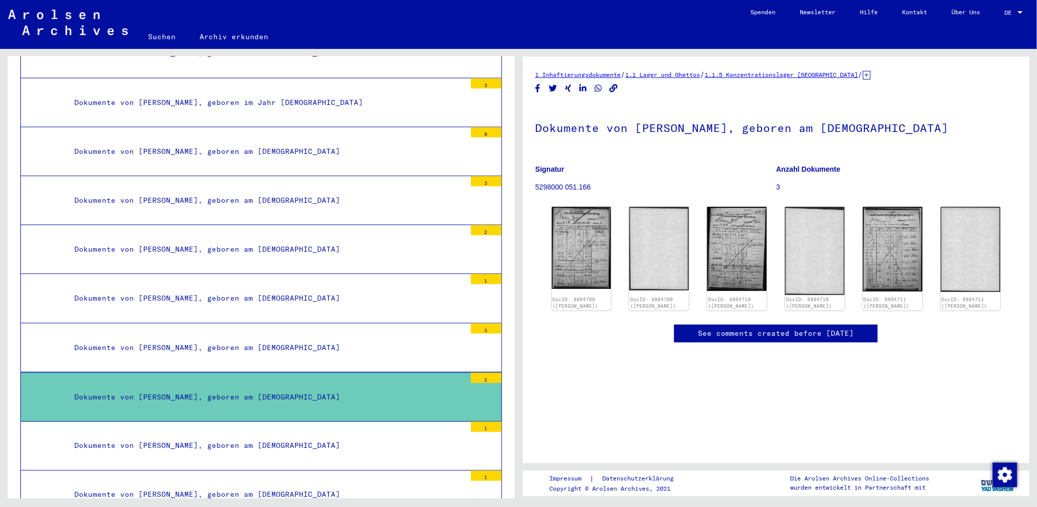
click at [259, 372] on mat-tree-node "Dokumente von [PERSON_NAME], geboren am [DEMOGRAPHIC_DATA] 2" at bounding box center [261, 396] width 482 height 49
click at [244, 387] on div "Dokumente von [PERSON_NAME], geboren am [DEMOGRAPHIC_DATA]" at bounding box center [266, 397] width 399 height 20
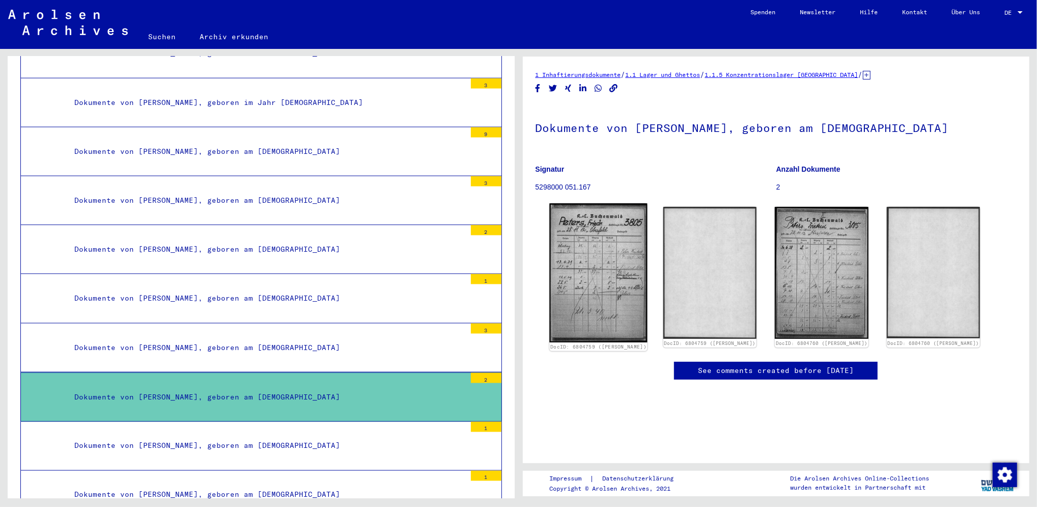
click at [564, 303] on img at bounding box center [598, 272] width 98 height 139
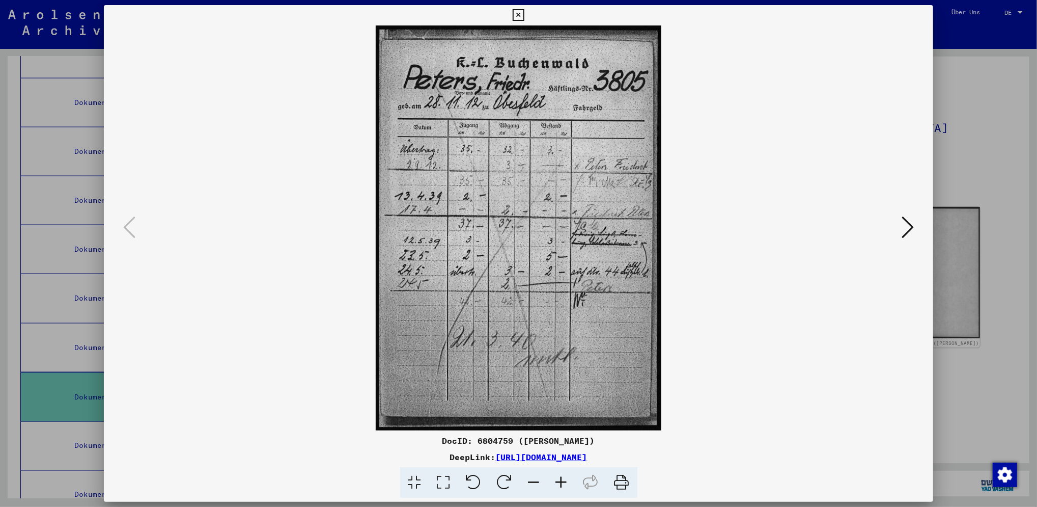
click at [519, 8] on button at bounding box center [519, 15] width 18 height 20
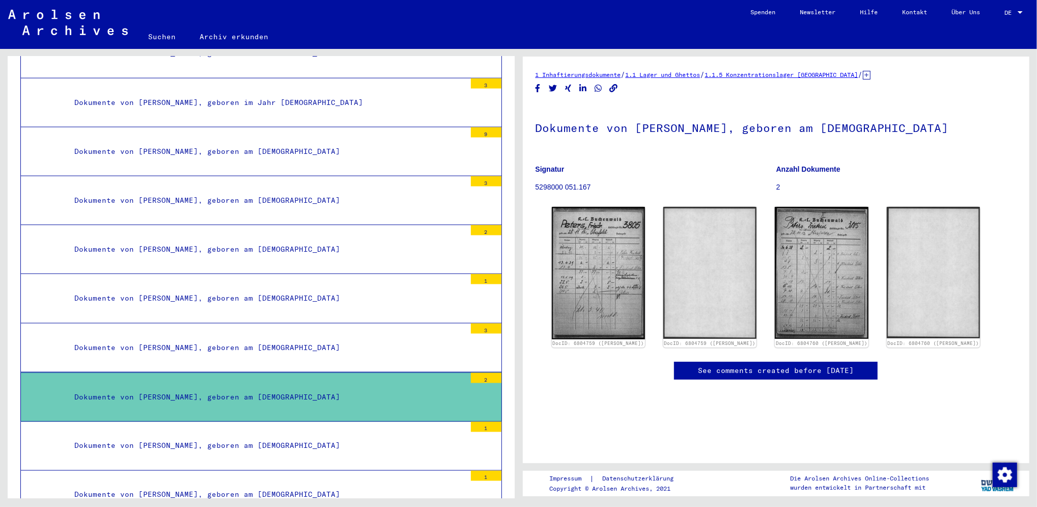
click at [262, 436] on div "Dokumente von [PERSON_NAME], geboren am [DEMOGRAPHIC_DATA]" at bounding box center [266, 446] width 399 height 20
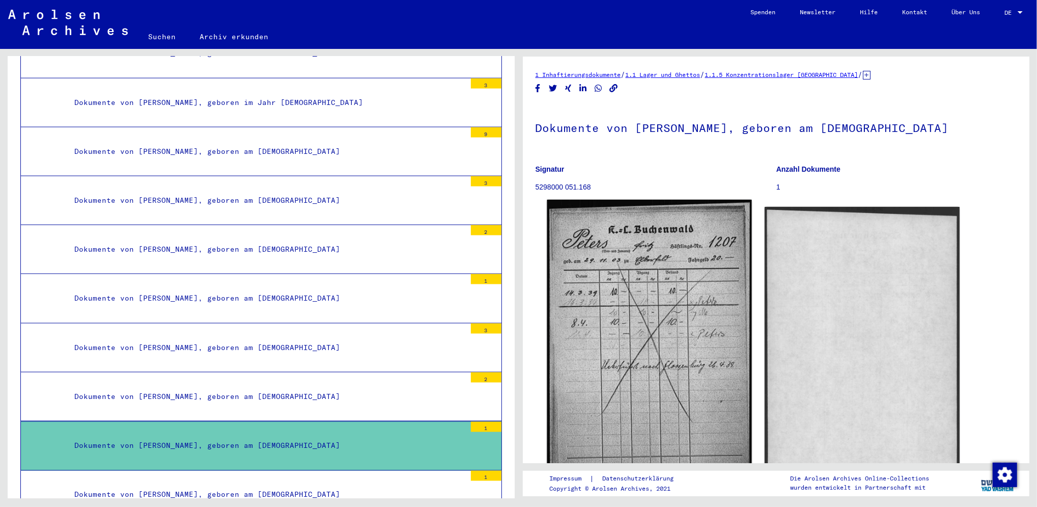
click at [671, 404] on img at bounding box center [649, 346] width 205 height 293
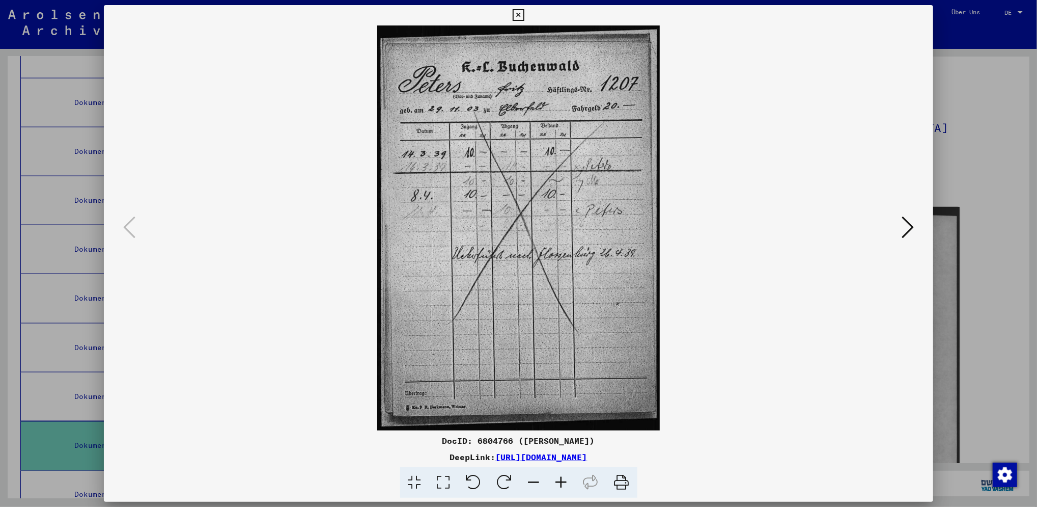
click at [517, 17] on icon at bounding box center [519, 15] width 12 height 12
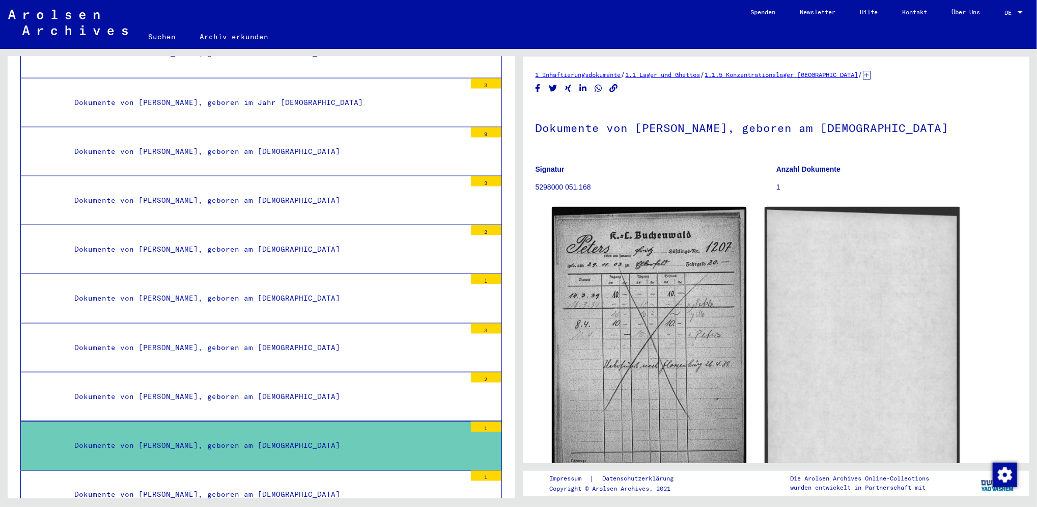
click at [321, 485] on div "Dokumente von [PERSON_NAME], geboren am [DEMOGRAPHIC_DATA]" at bounding box center [266, 495] width 399 height 20
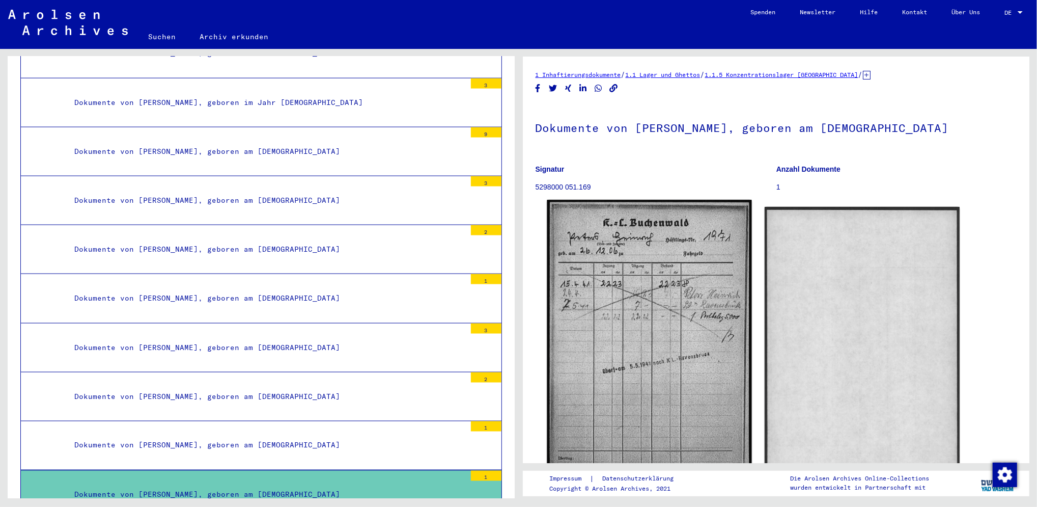
click at [670, 340] on img at bounding box center [649, 343] width 205 height 287
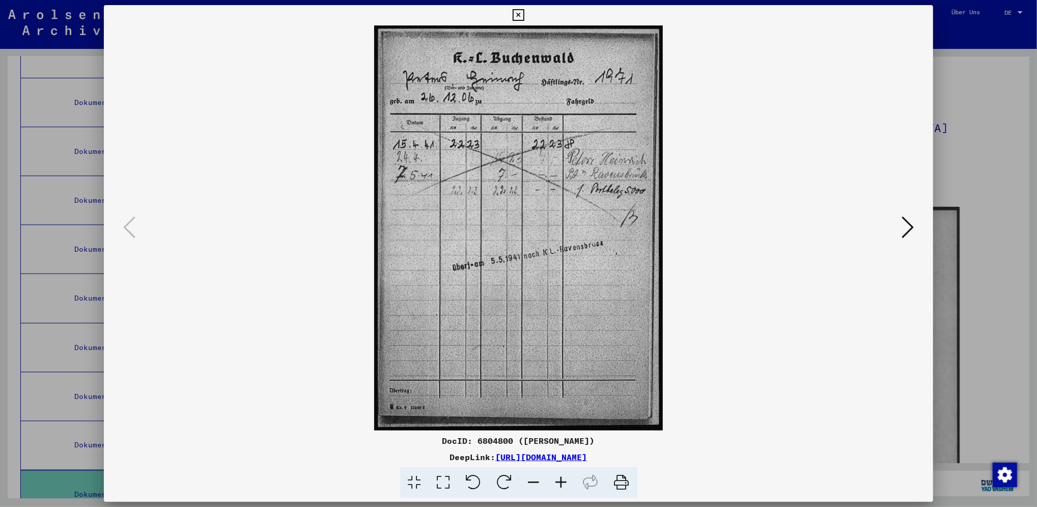
click at [520, 13] on icon at bounding box center [519, 15] width 12 height 12
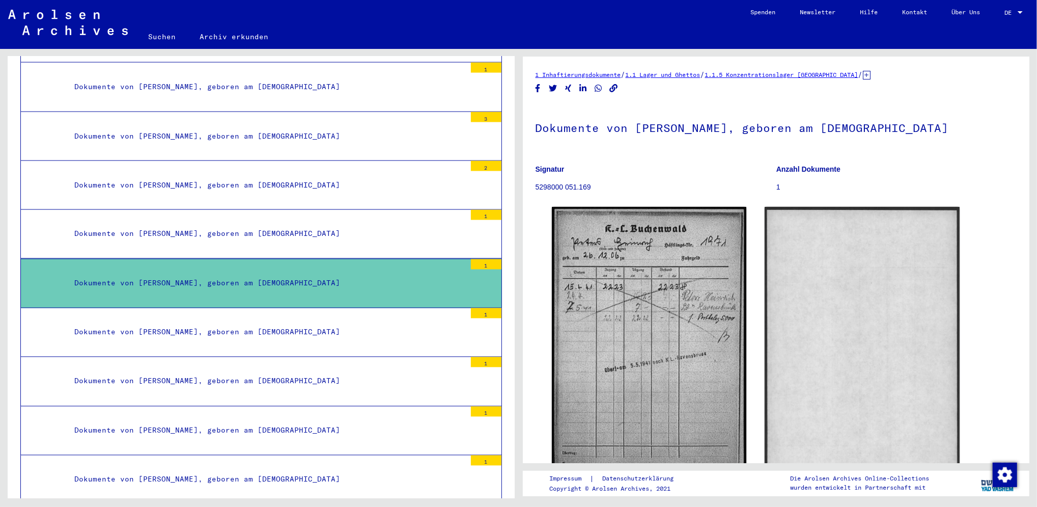
scroll to position [10741, 0]
click at [288, 367] on mat-tree-node "Dokumente von [PERSON_NAME], geboren am [DEMOGRAPHIC_DATA] 1" at bounding box center [261, 380] width 482 height 49
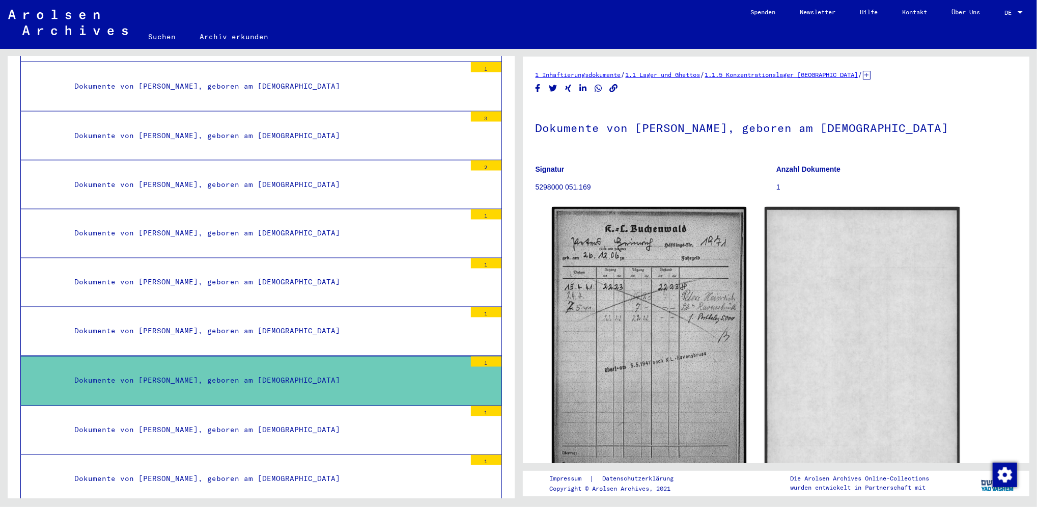
click at [446, 356] on mat-tree-node "Dokumente von [PERSON_NAME], geboren am [DEMOGRAPHIC_DATA] 1" at bounding box center [261, 380] width 482 height 49
click at [453, 356] on mat-tree-node "Dokumente von [PERSON_NAME], geboren am [DEMOGRAPHIC_DATA] 1" at bounding box center [261, 380] width 482 height 49
click at [300, 371] on div "Dokumente von [PERSON_NAME], geboren am [DEMOGRAPHIC_DATA]" at bounding box center [266, 381] width 399 height 20
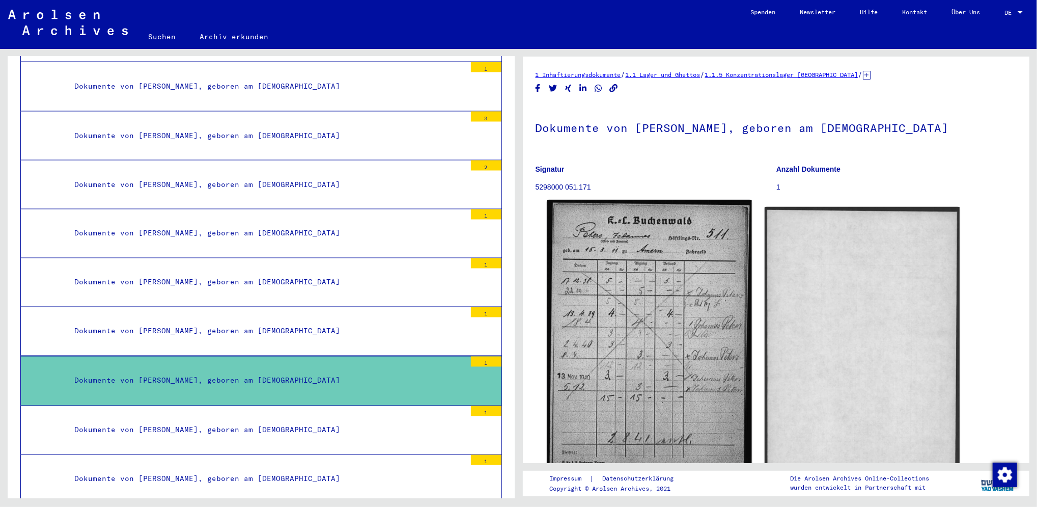
click at [596, 316] on img at bounding box center [649, 340] width 205 height 280
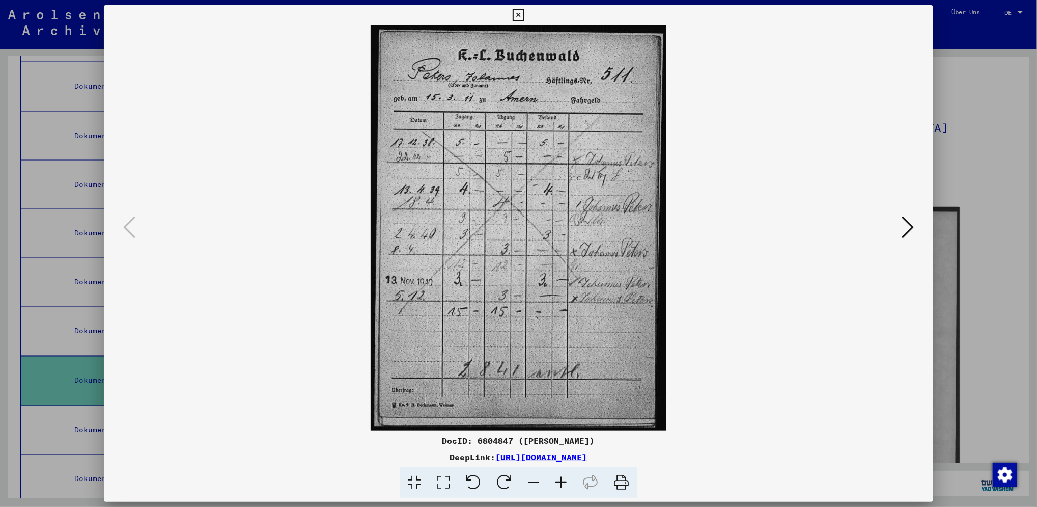
click at [907, 228] on icon at bounding box center [908, 227] width 12 height 24
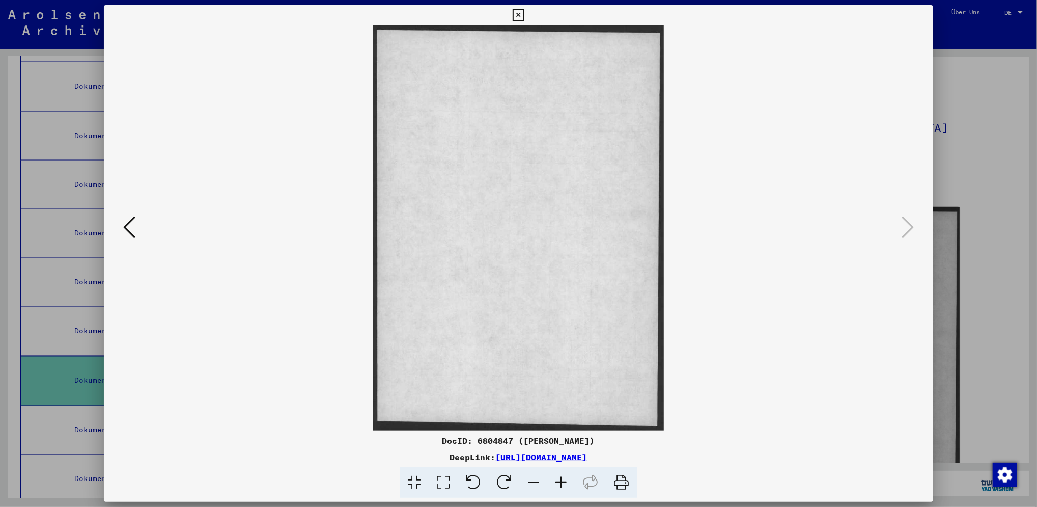
click at [519, 14] on icon at bounding box center [519, 15] width 12 height 12
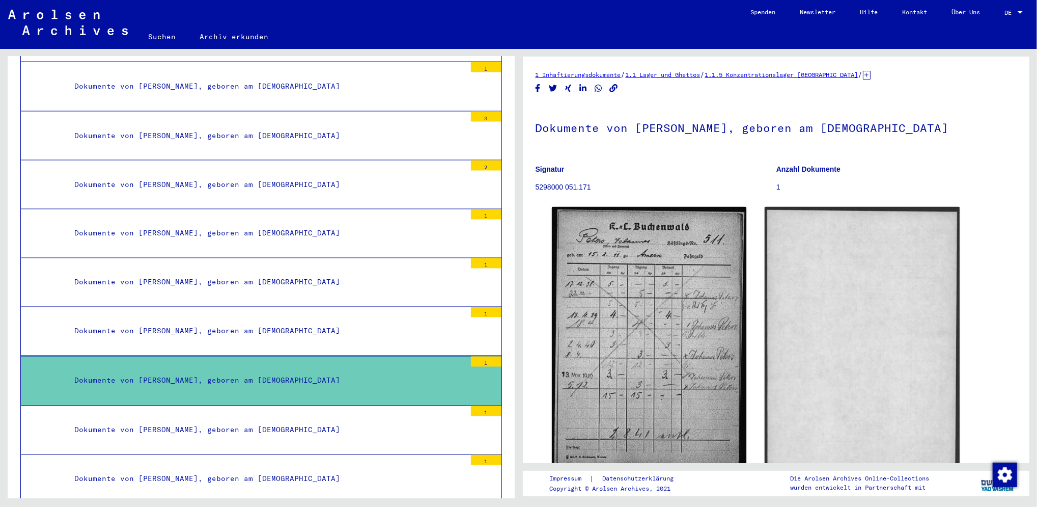
click at [270, 420] on div "Dokumente von [PERSON_NAME], geboren am [DEMOGRAPHIC_DATA]" at bounding box center [266, 430] width 399 height 20
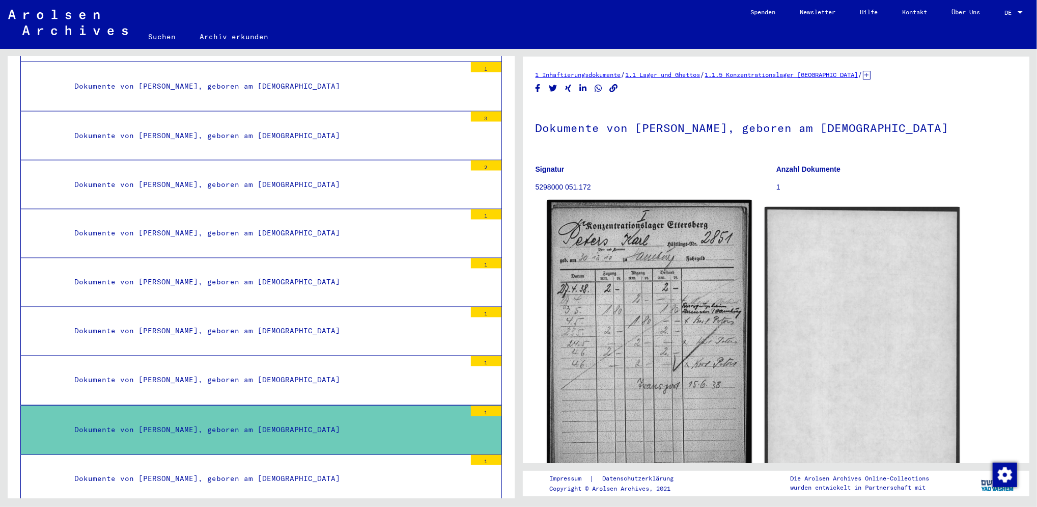
click at [617, 327] on img at bounding box center [649, 342] width 205 height 285
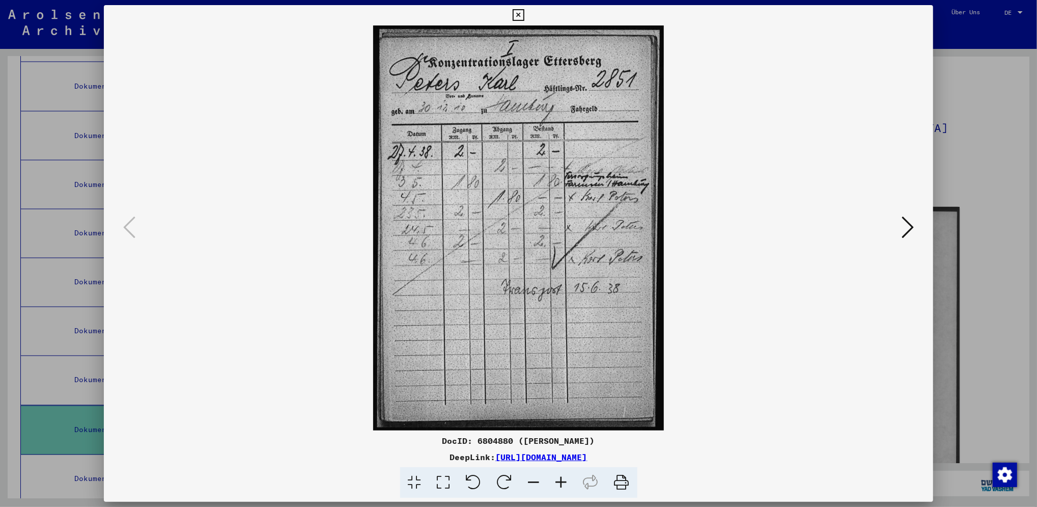
click at [569, 456] on link "[URL][DOMAIN_NAME]" at bounding box center [542, 457] width 92 height 10
click at [686, 353] on img at bounding box center [519, 227] width 761 height 405
